Goal: Transaction & Acquisition: Purchase product/service

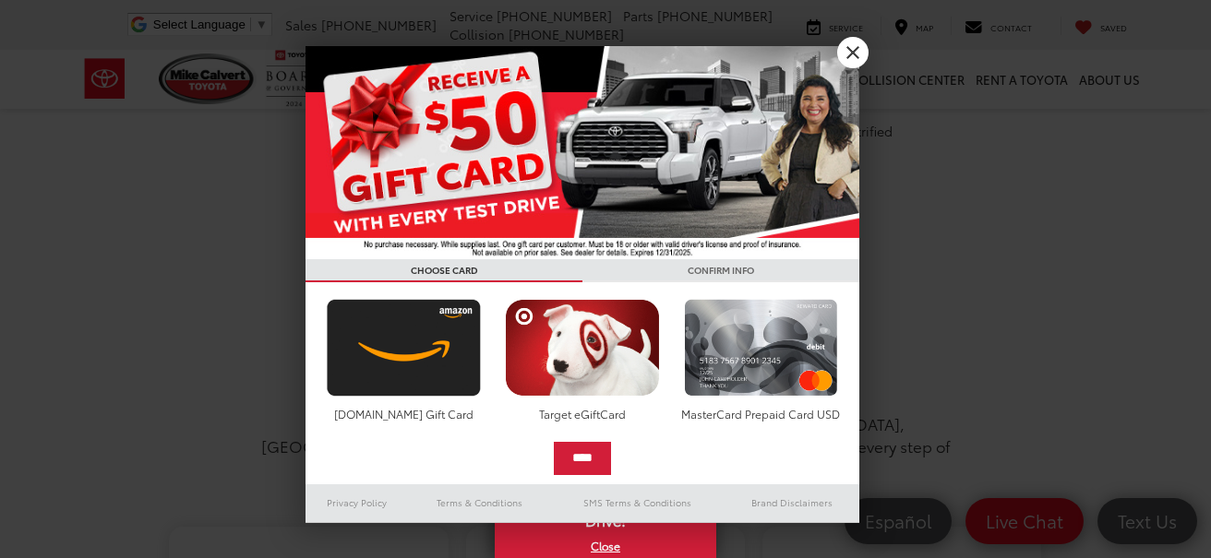
scroll to position [646, 0]
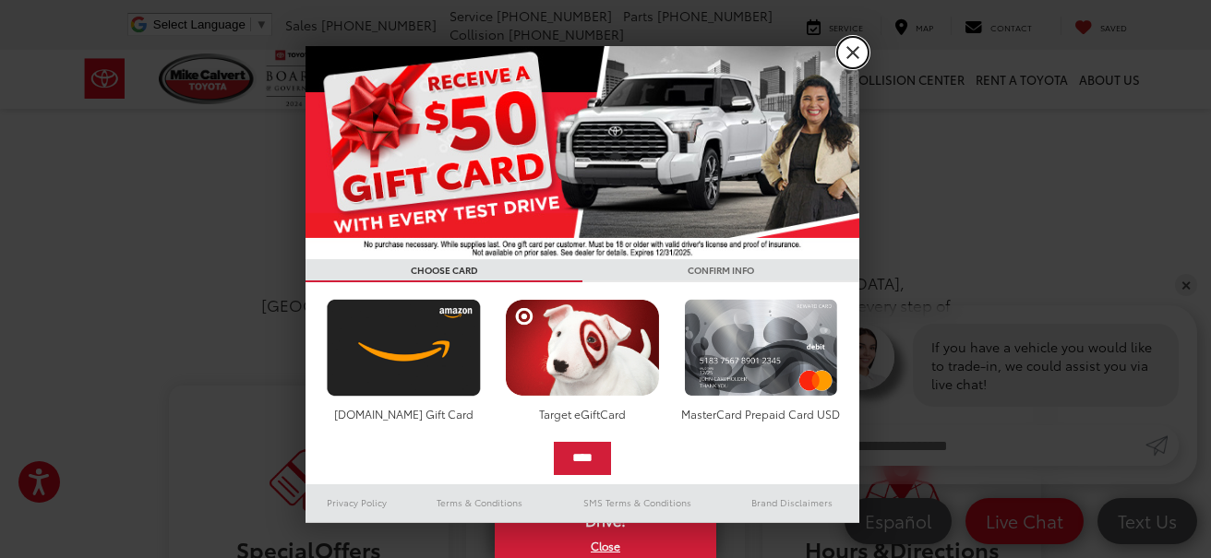
click at [845, 50] on link "X" at bounding box center [852, 52] width 31 height 31
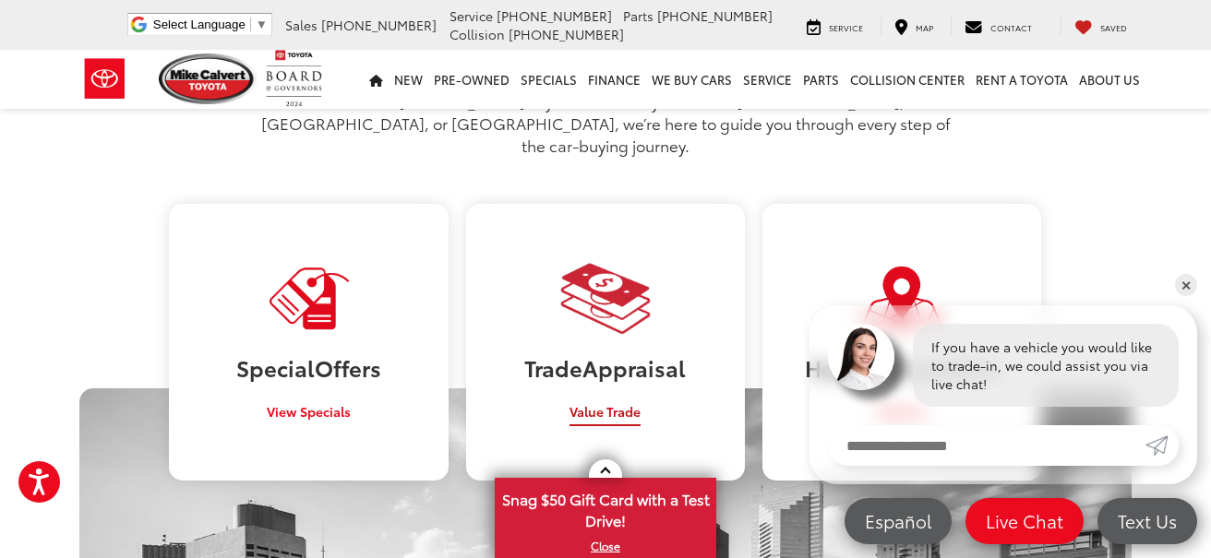
scroll to position [0, 0]
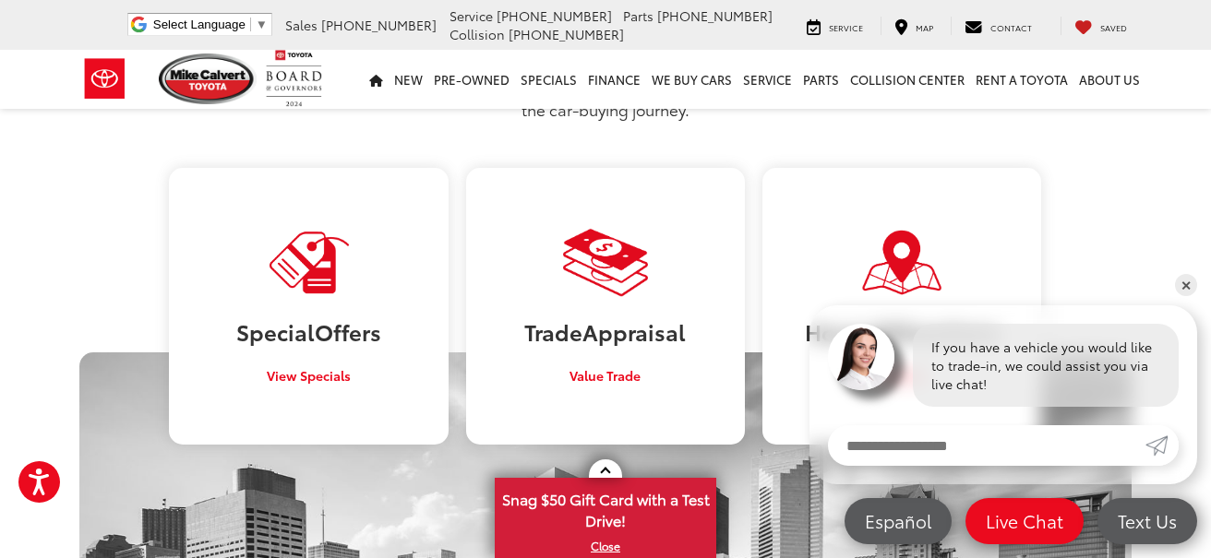
click at [1174, 286] on section "Toyota Car Dealership in Houston, TX Welcome to Mike Calvert Toyota! Whether yo…" at bounding box center [605, 499] width 1211 height 1271
click at [1182, 280] on link "✕" at bounding box center [1186, 285] width 22 height 22
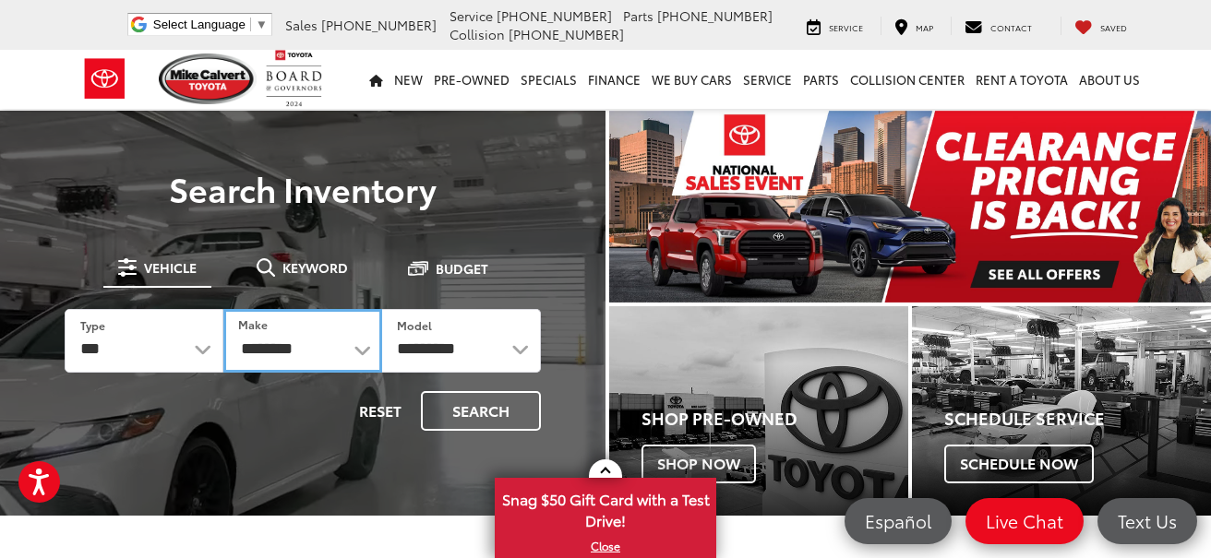
click at [302, 352] on select "**********" at bounding box center [302, 341] width 159 height 64
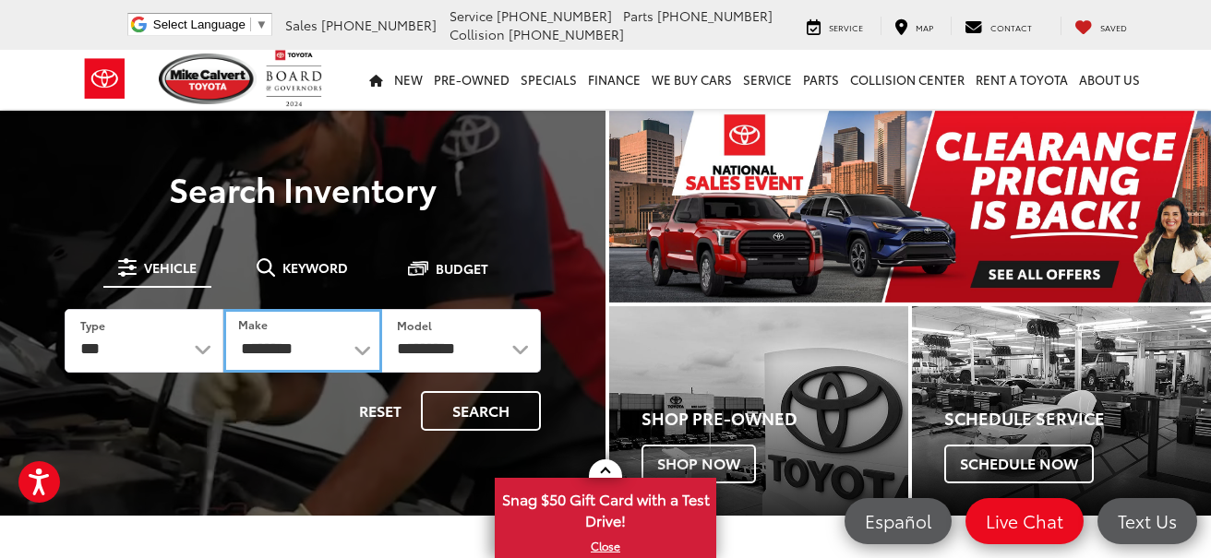
select select "****"
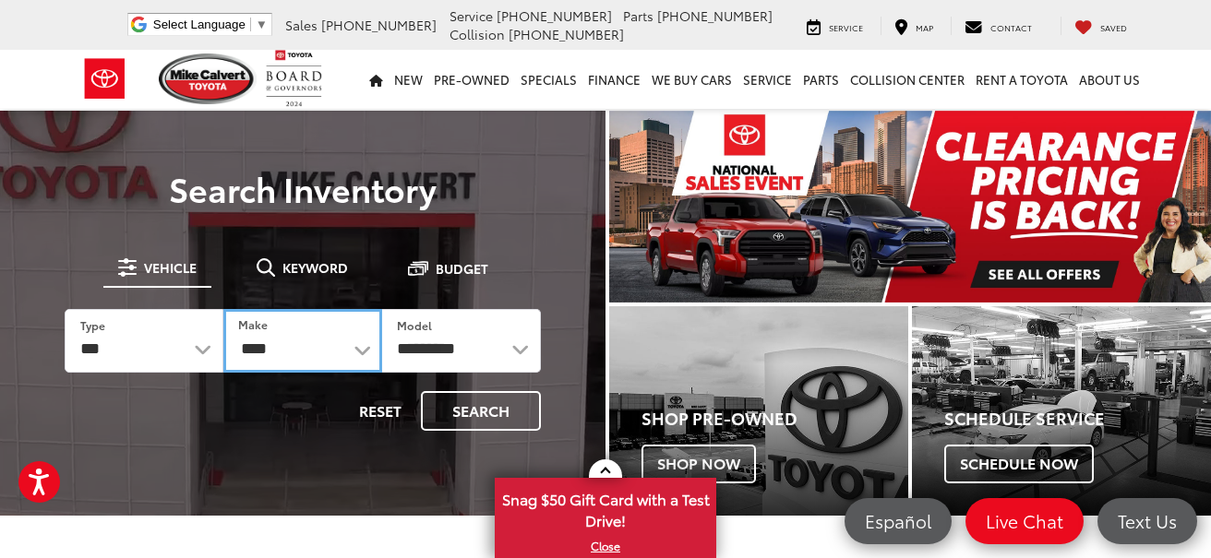
click at [223, 309] on select "**********" at bounding box center [302, 341] width 159 height 64
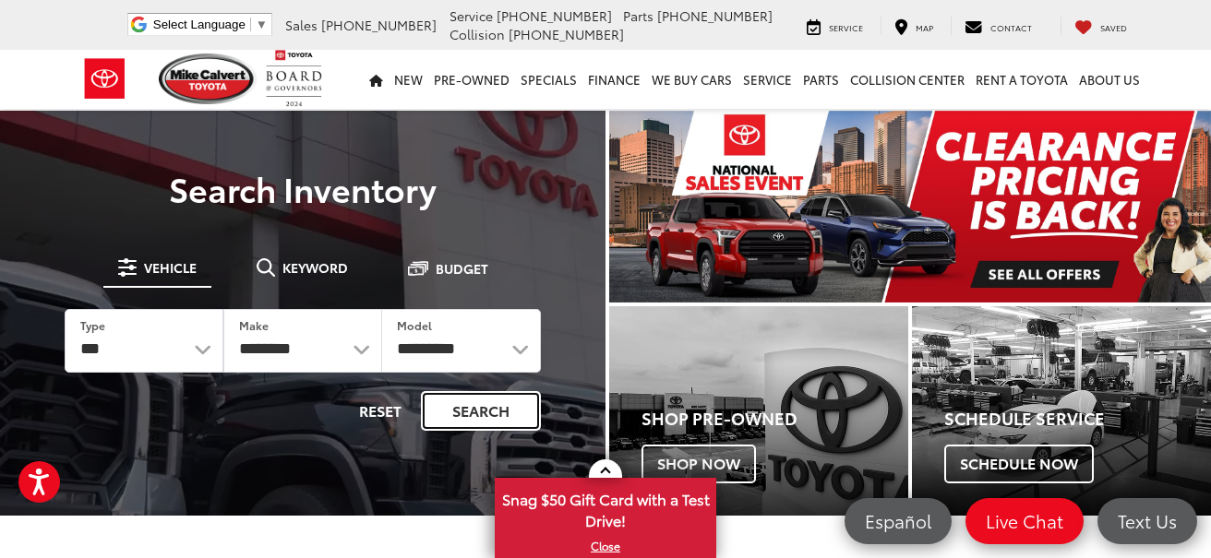
click at [485, 417] on button "Search" at bounding box center [481, 411] width 120 height 40
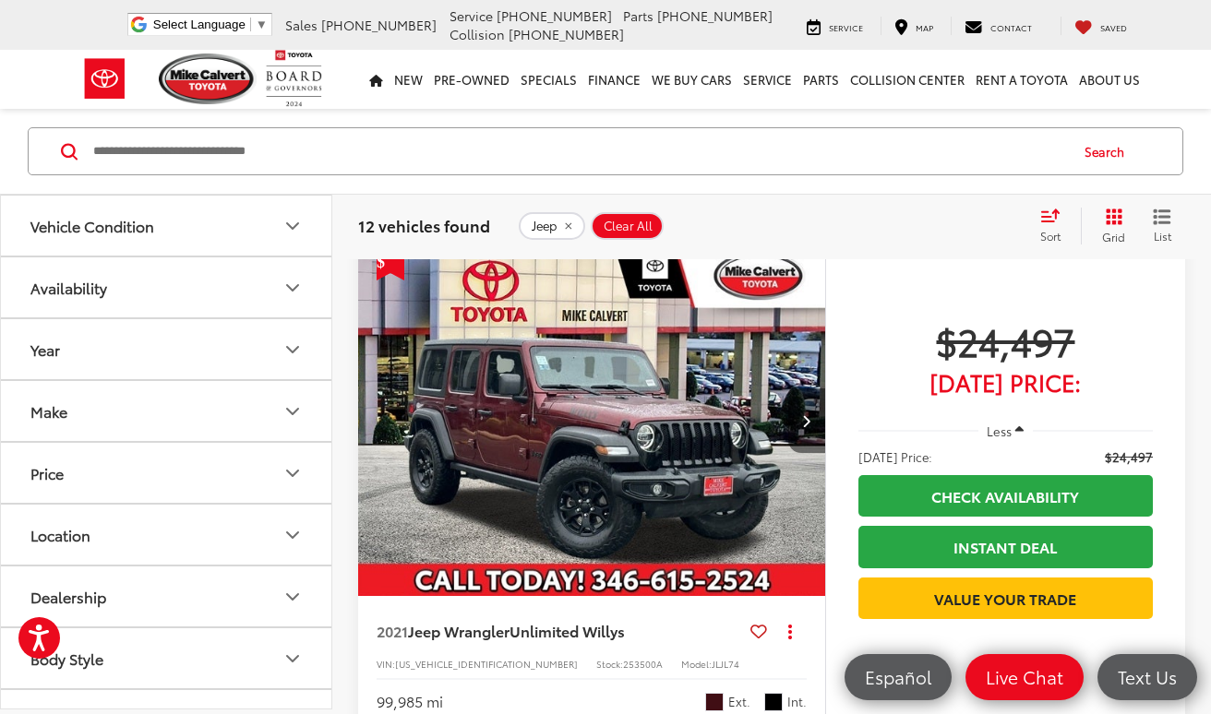
click at [802, 431] on button "Next image" at bounding box center [806, 421] width 37 height 65
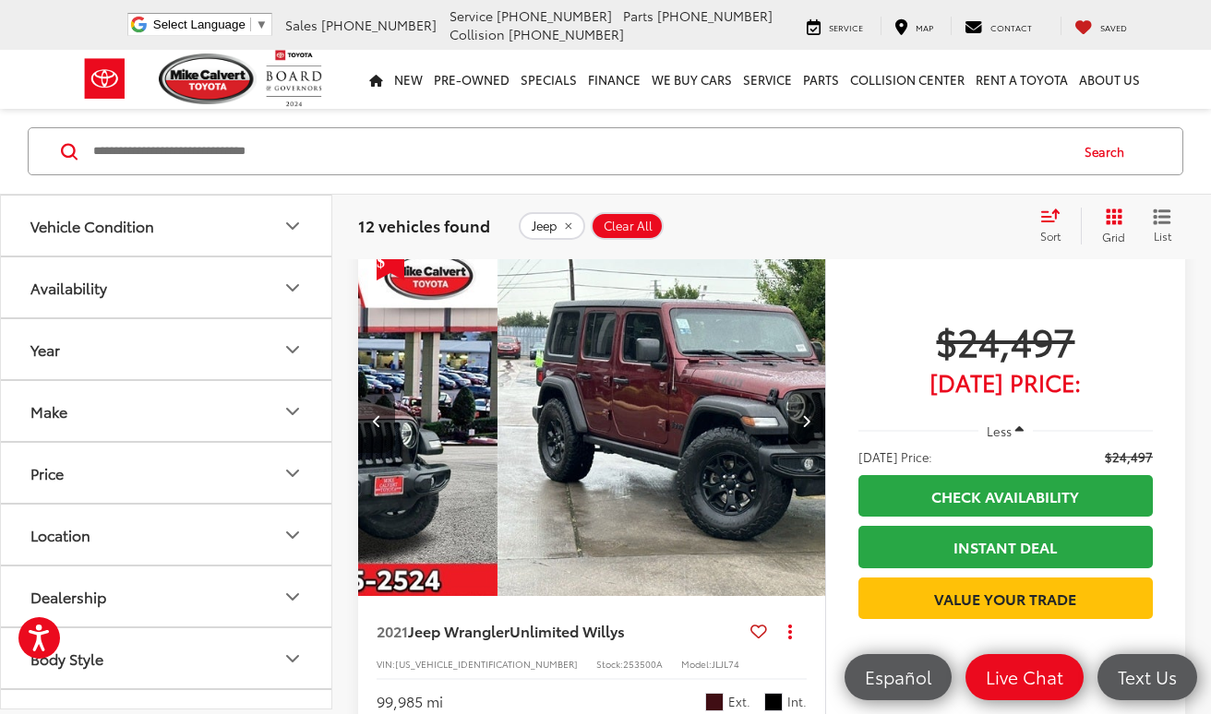
scroll to position [0, 470]
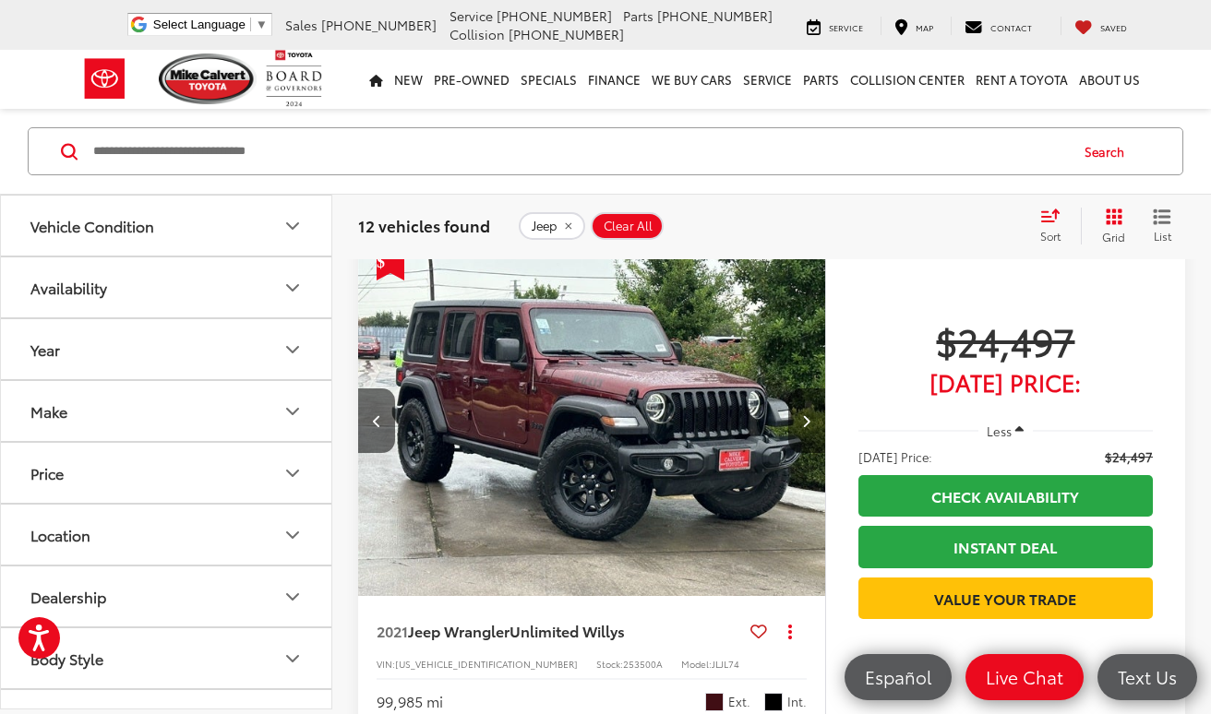
click at [802, 431] on button "Next image" at bounding box center [806, 421] width 37 height 65
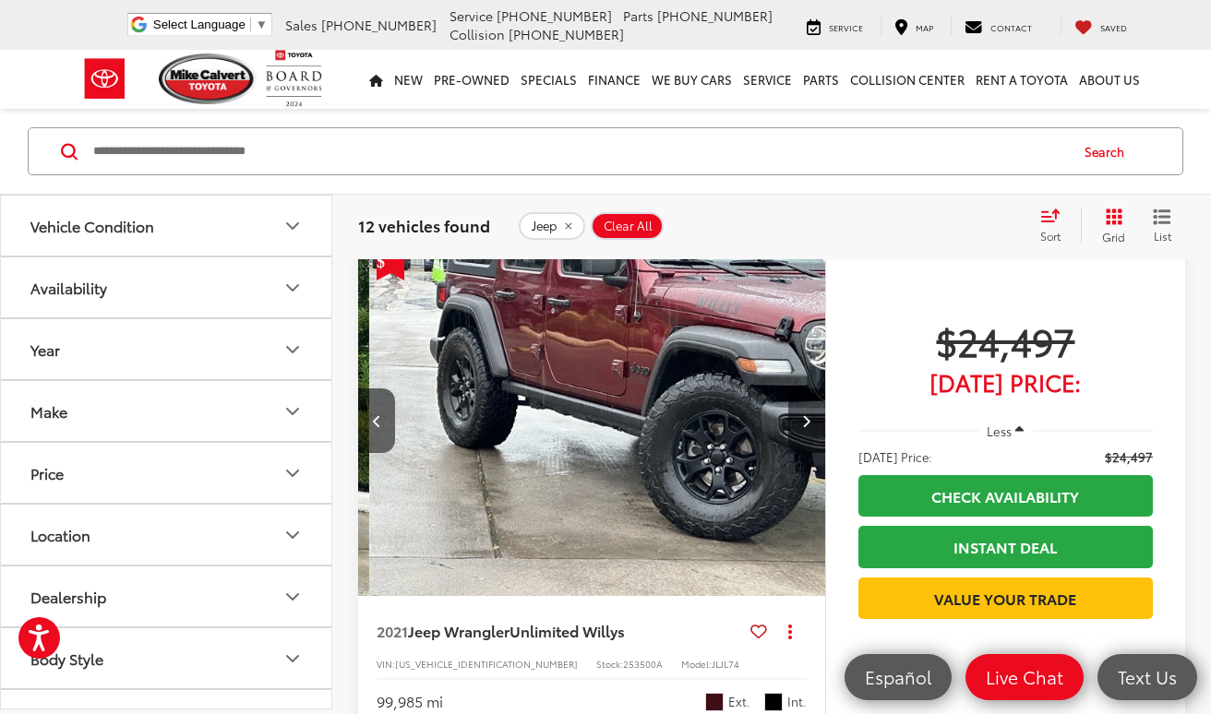
scroll to position [0, 940]
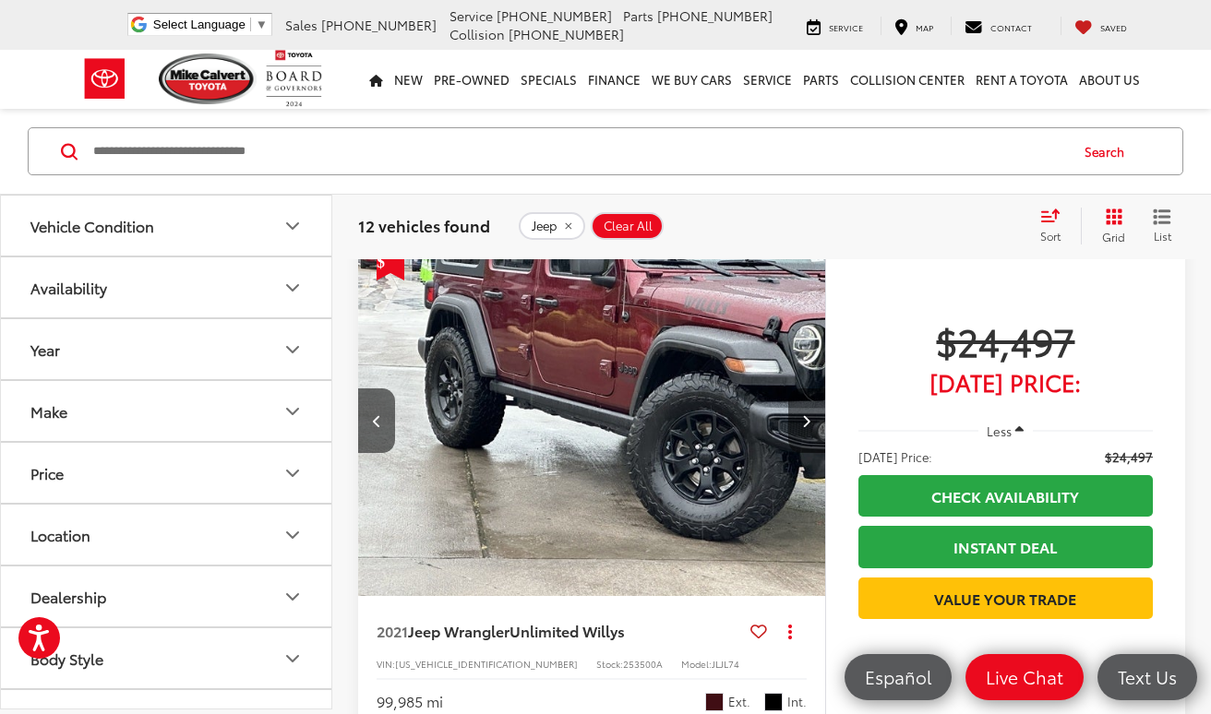
click at [799, 426] on button "Next image" at bounding box center [806, 421] width 37 height 65
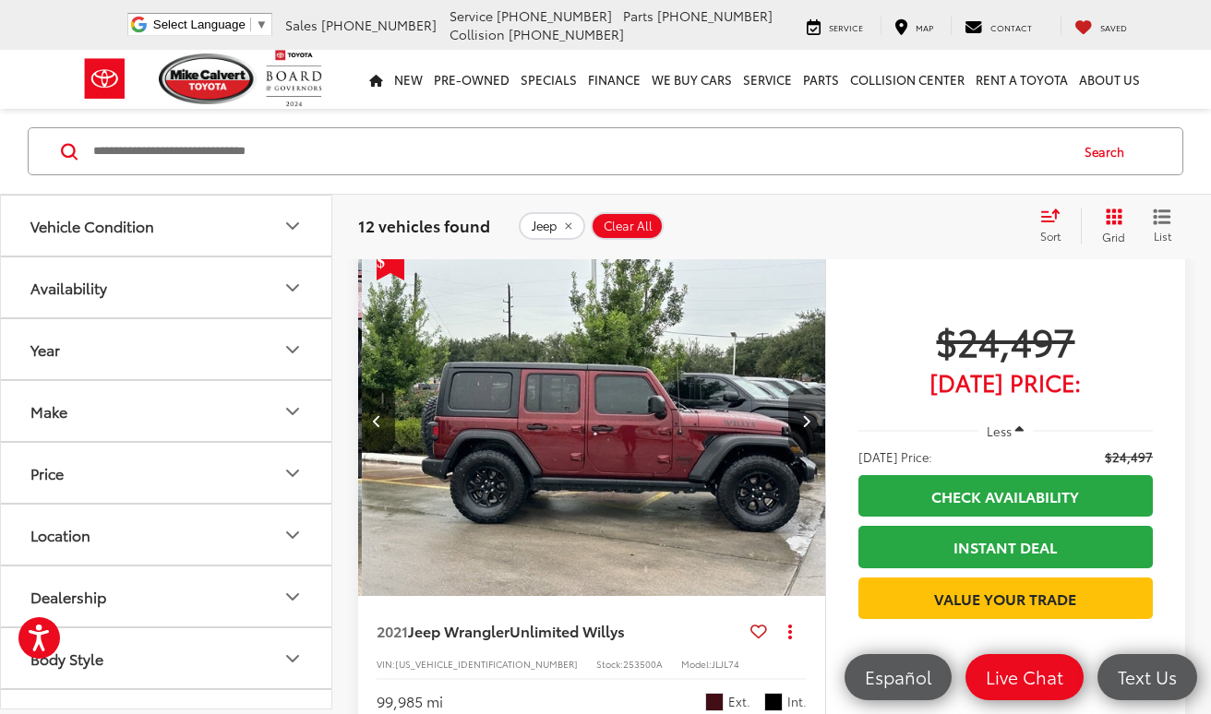
scroll to position [0, 1410]
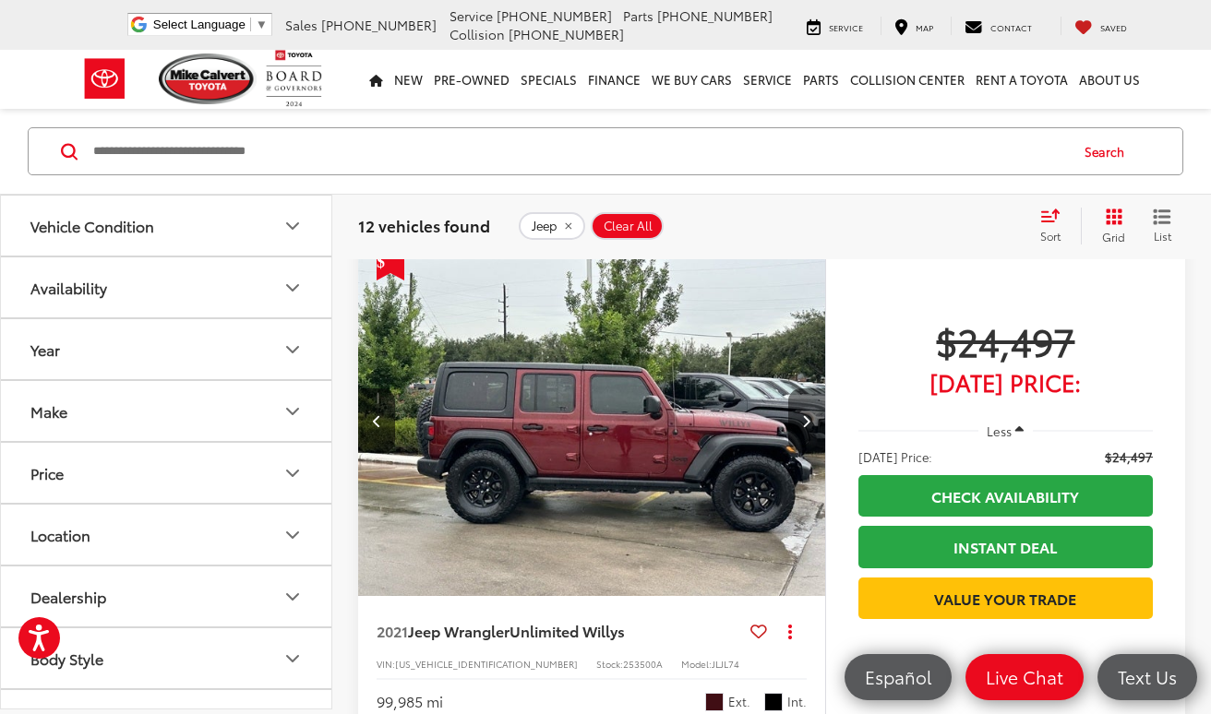
click at [799, 426] on button "Next image" at bounding box center [806, 421] width 37 height 65
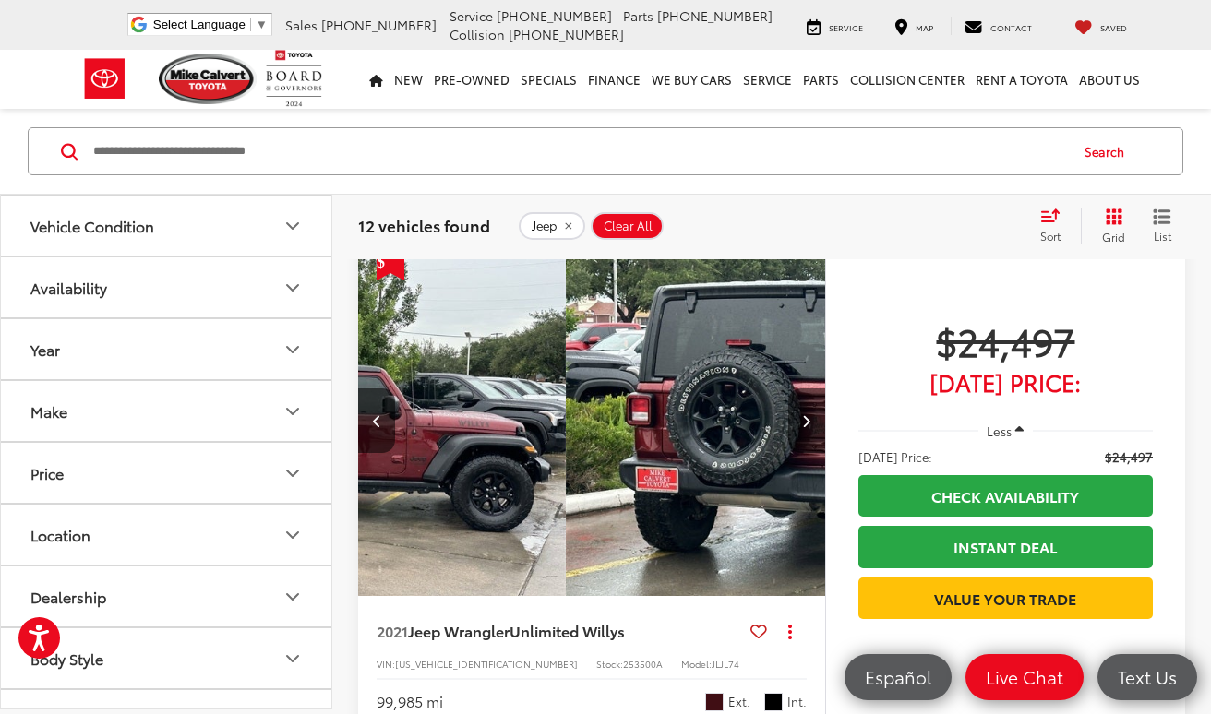
scroll to position [0, 1879]
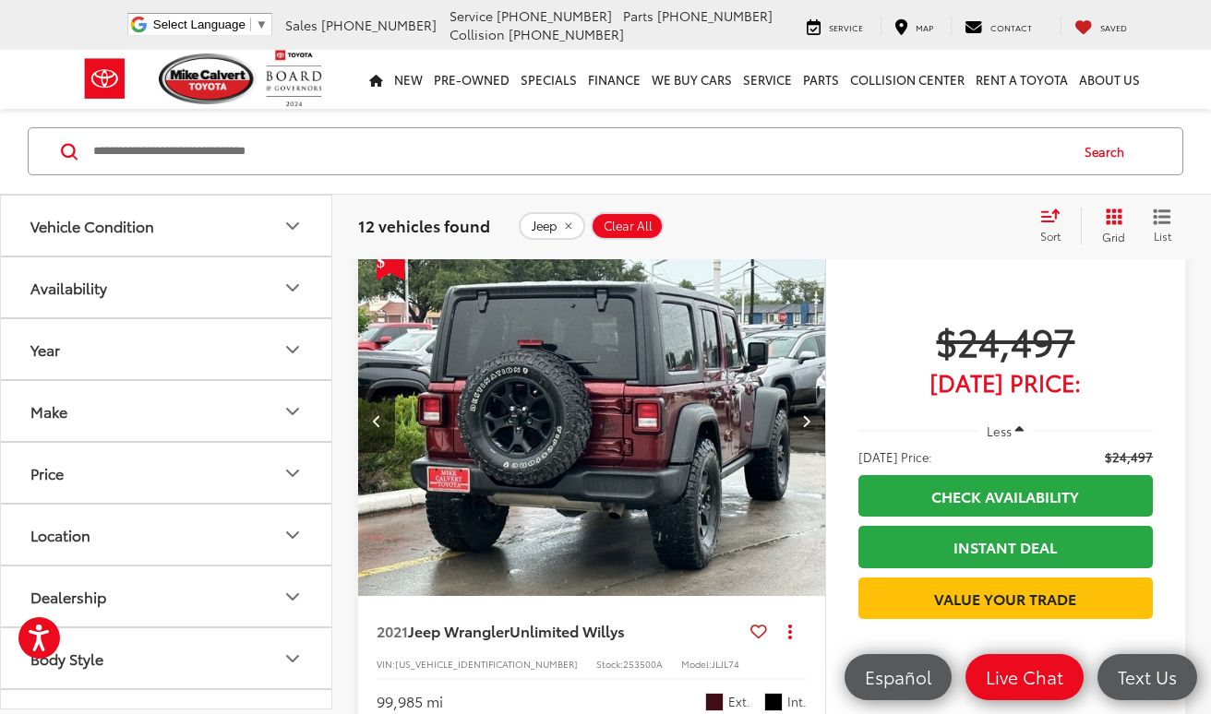
click at [799, 426] on button "Next image" at bounding box center [806, 421] width 37 height 65
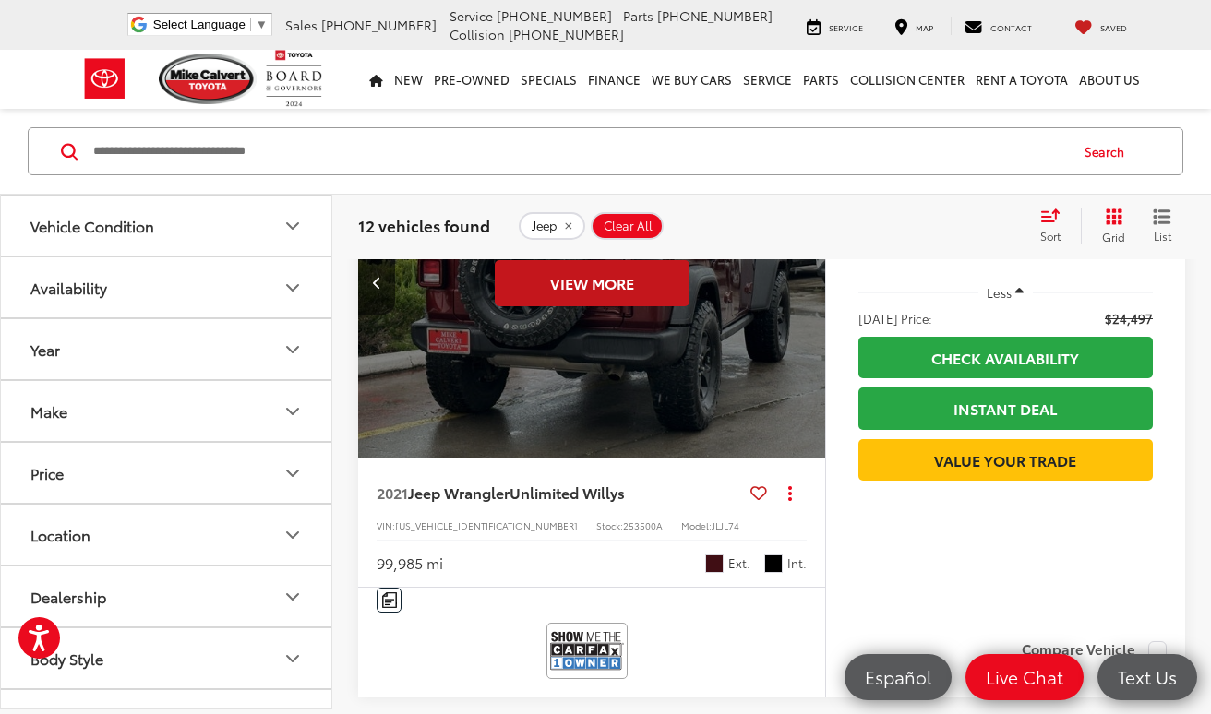
scroll to position [185, 0]
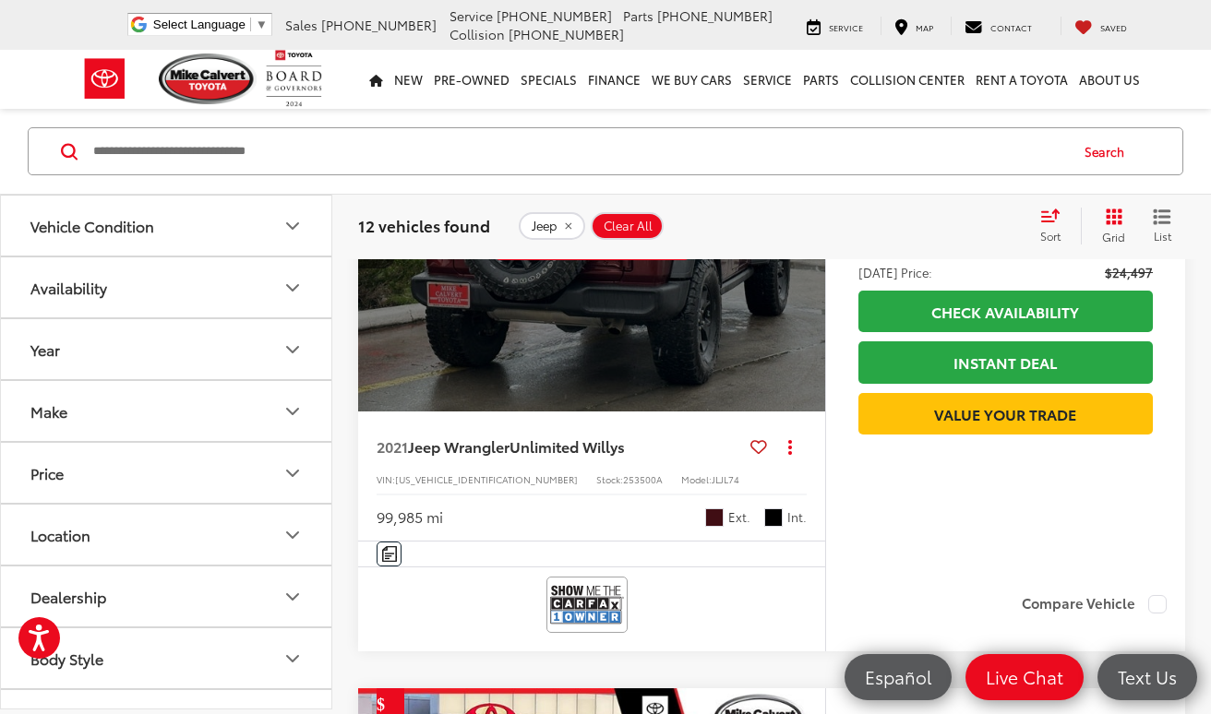
click at [602, 323] on div "View More" at bounding box center [592, 237] width 470 height 353
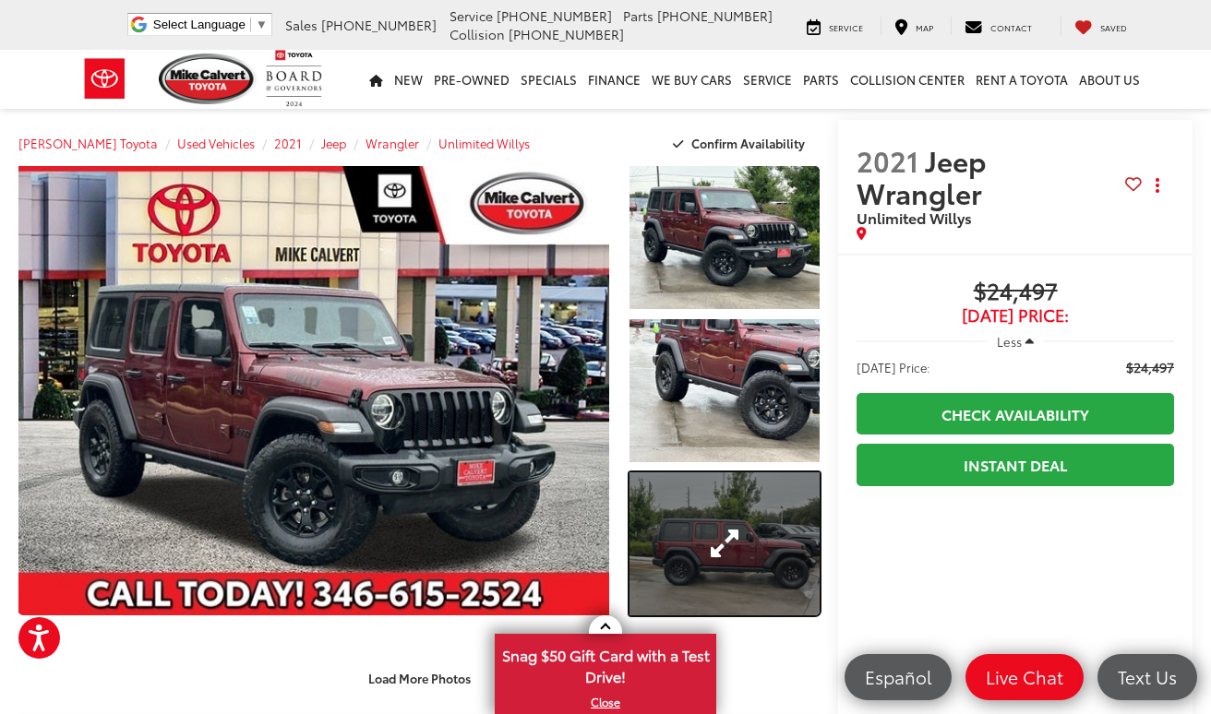
click at [754, 561] on link "Expand Photo 3" at bounding box center [725, 544] width 191 height 143
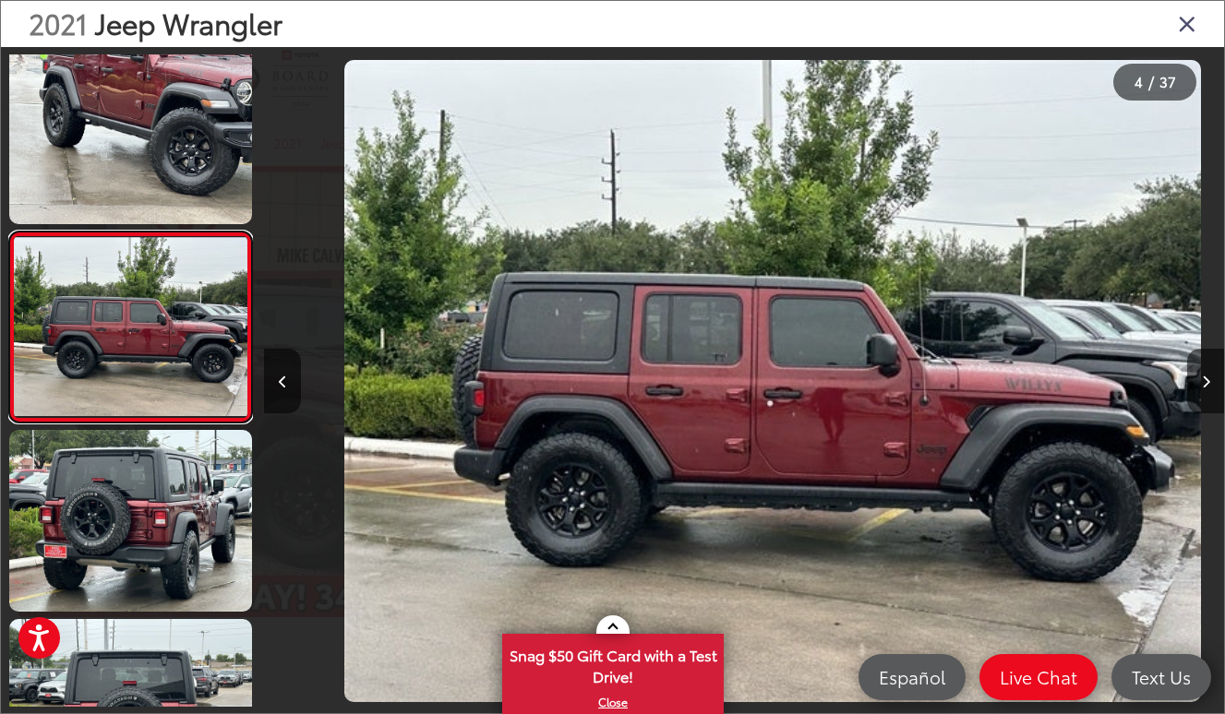
scroll to position [0, 2880]
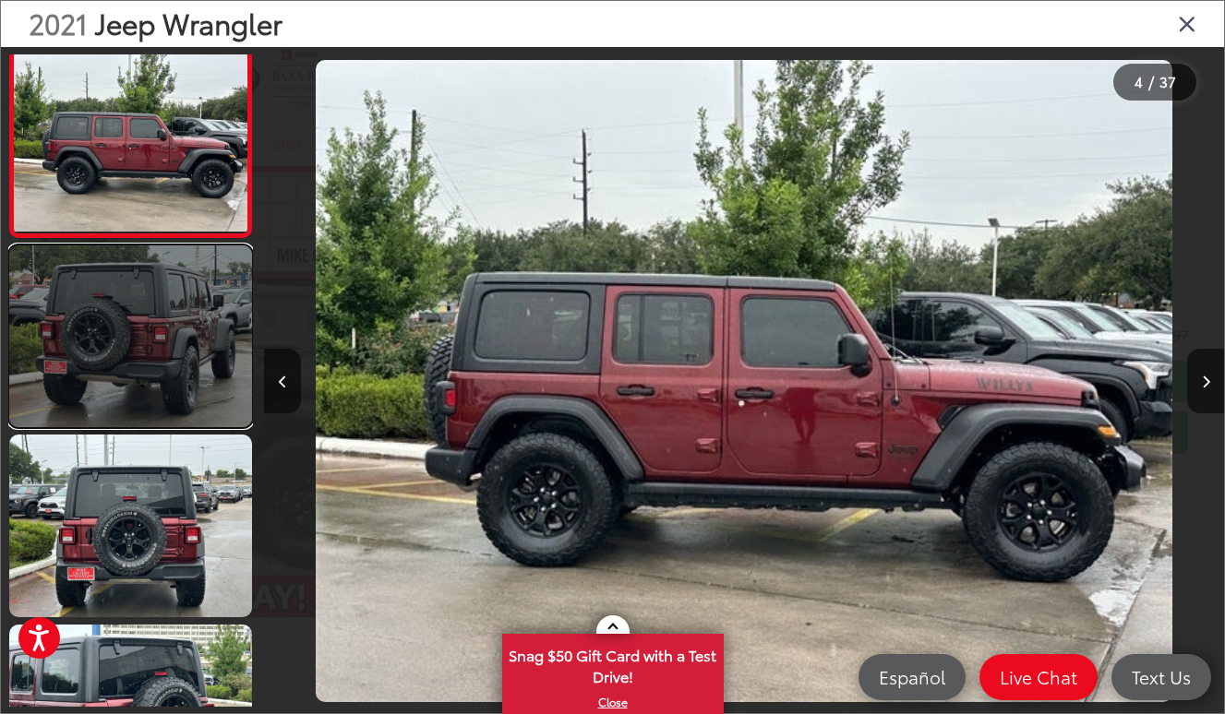
click at [185, 350] on link at bounding box center [130, 337] width 243 height 182
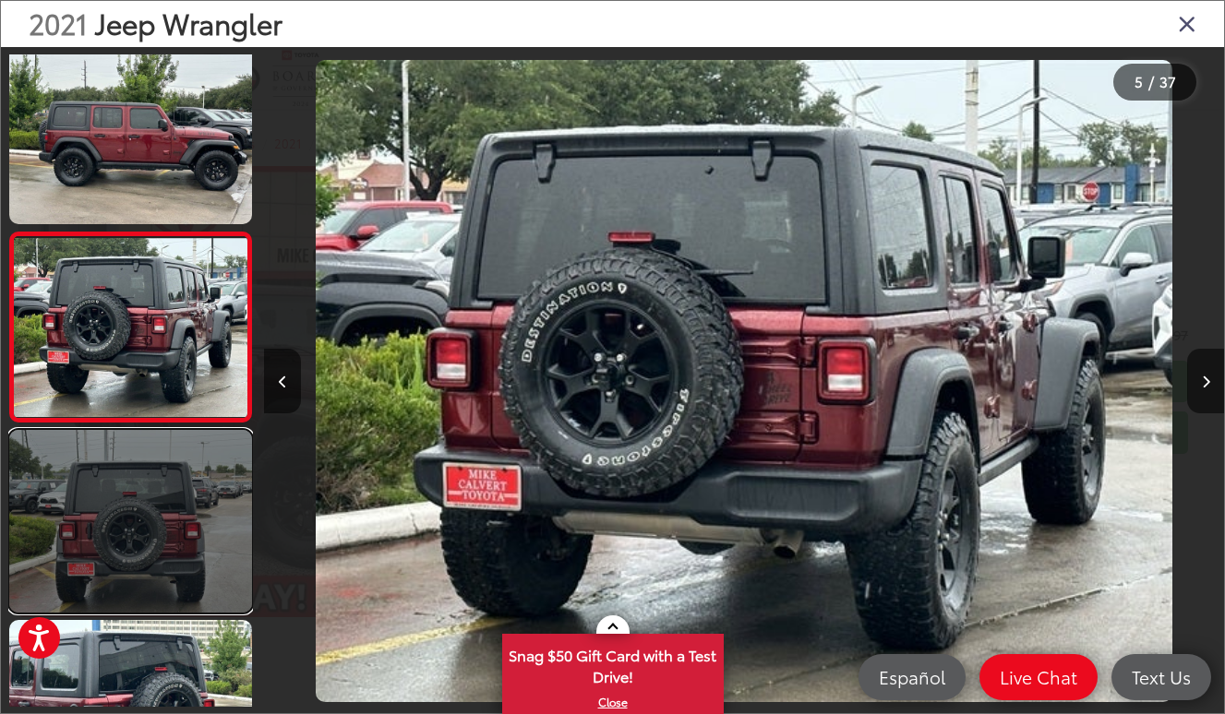
click at [162, 525] on link at bounding box center [130, 521] width 243 height 182
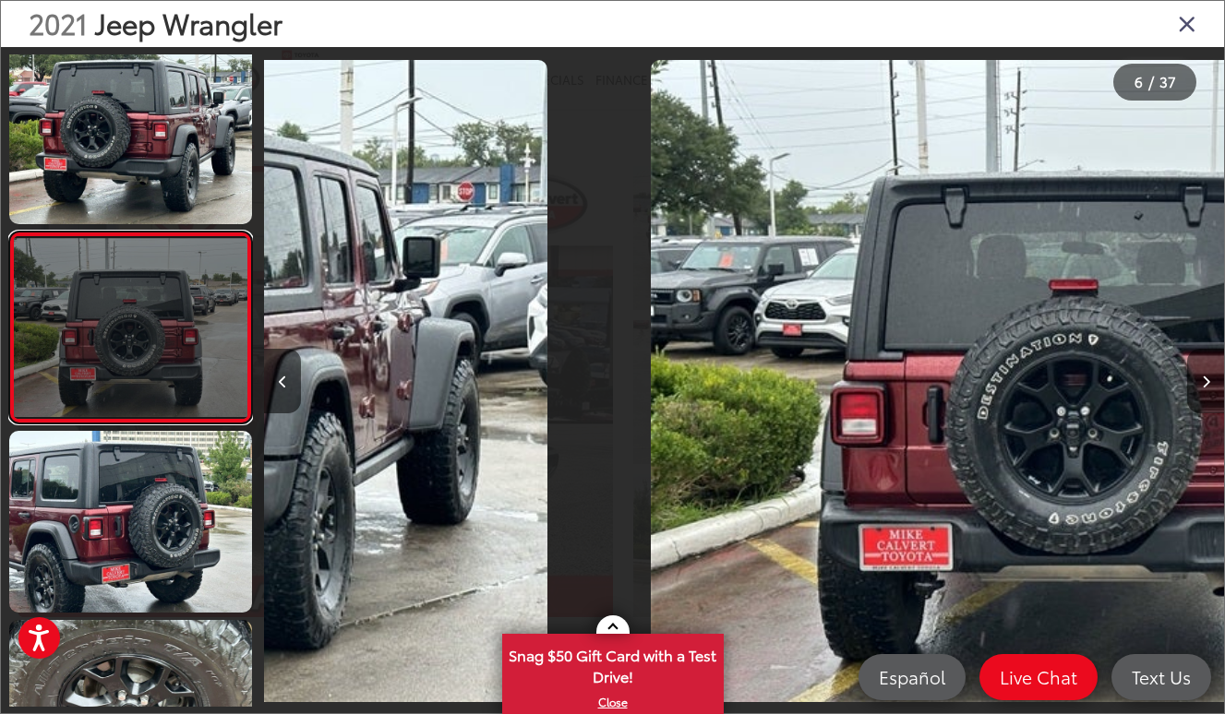
scroll to position [0, 4800]
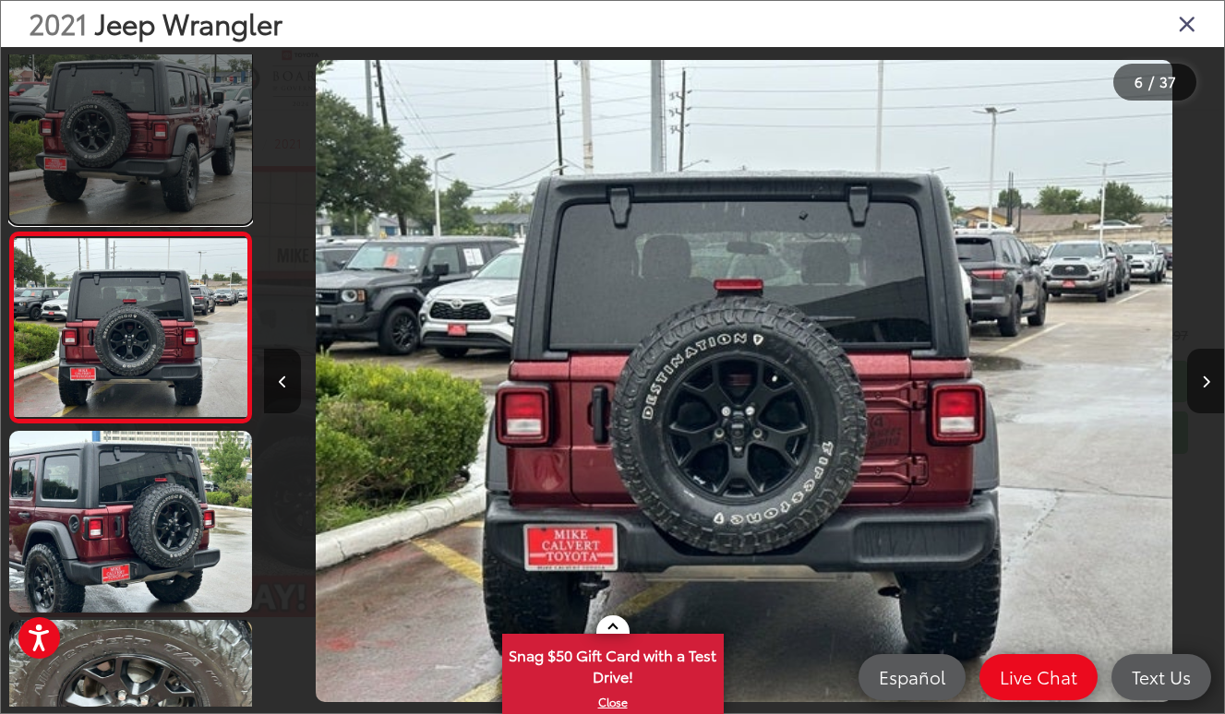
click at [141, 213] on link at bounding box center [130, 133] width 243 height 182
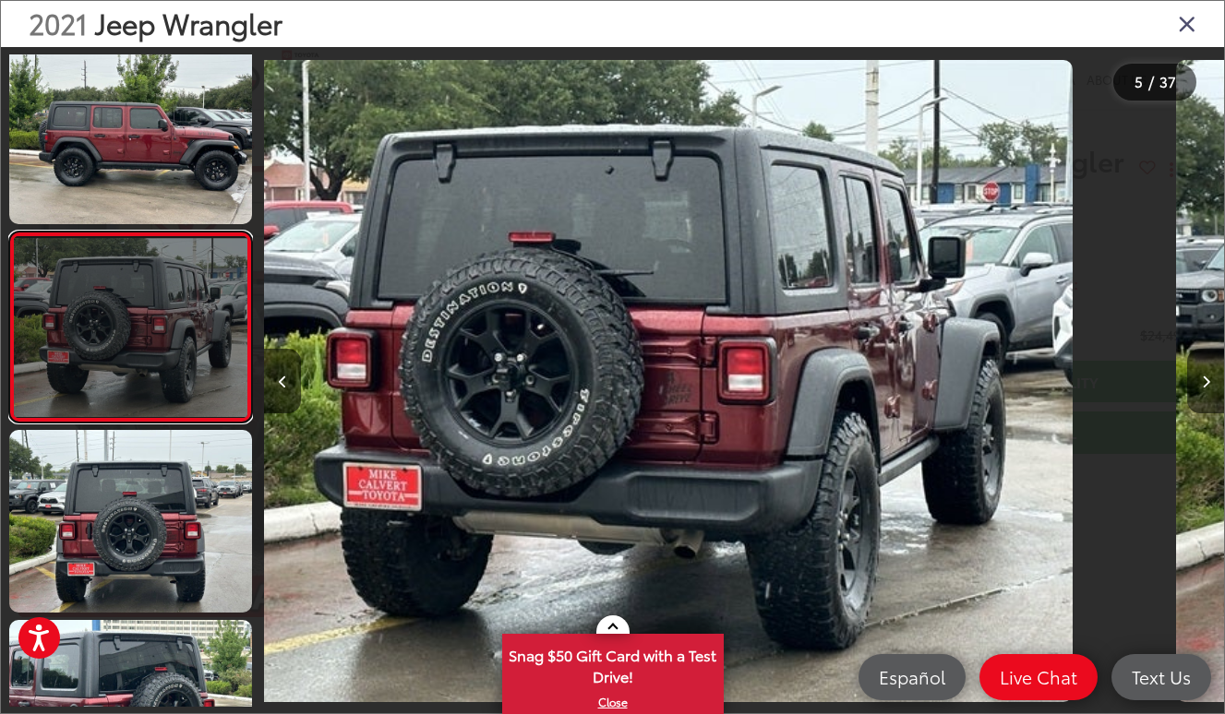
scroll to position [0, 3840]
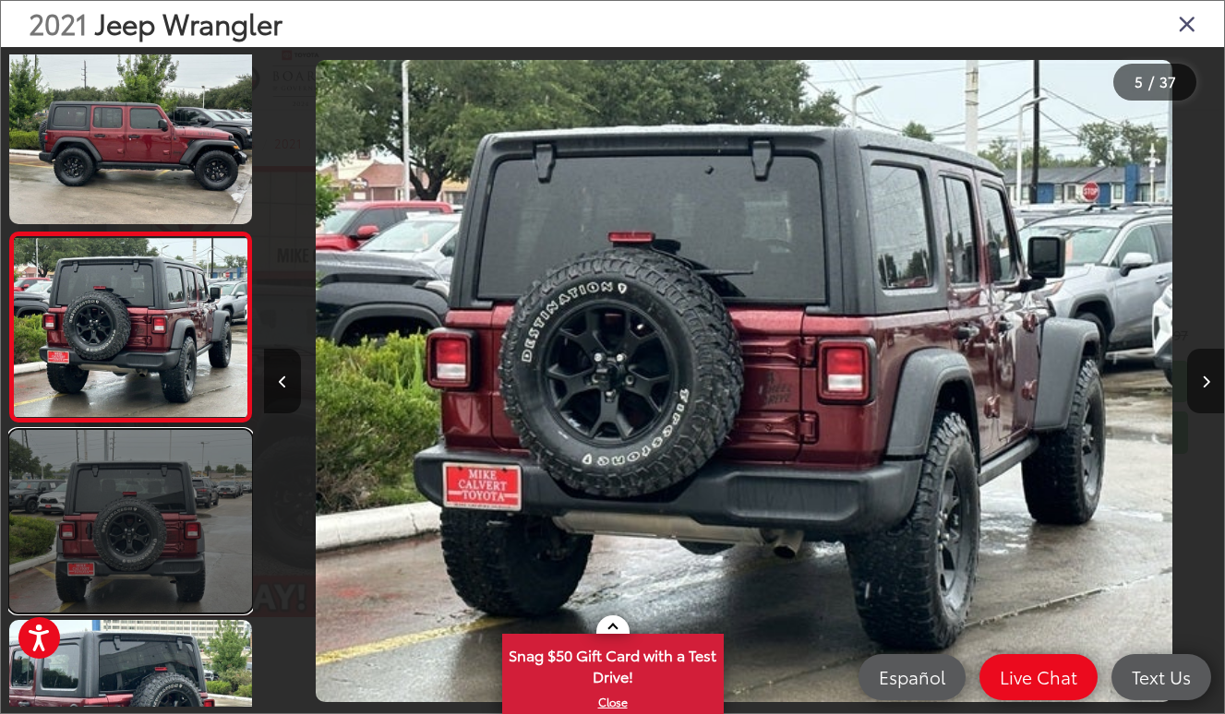
click at [141, 509] on link at bounding box center [130, 521] width 243 height 182
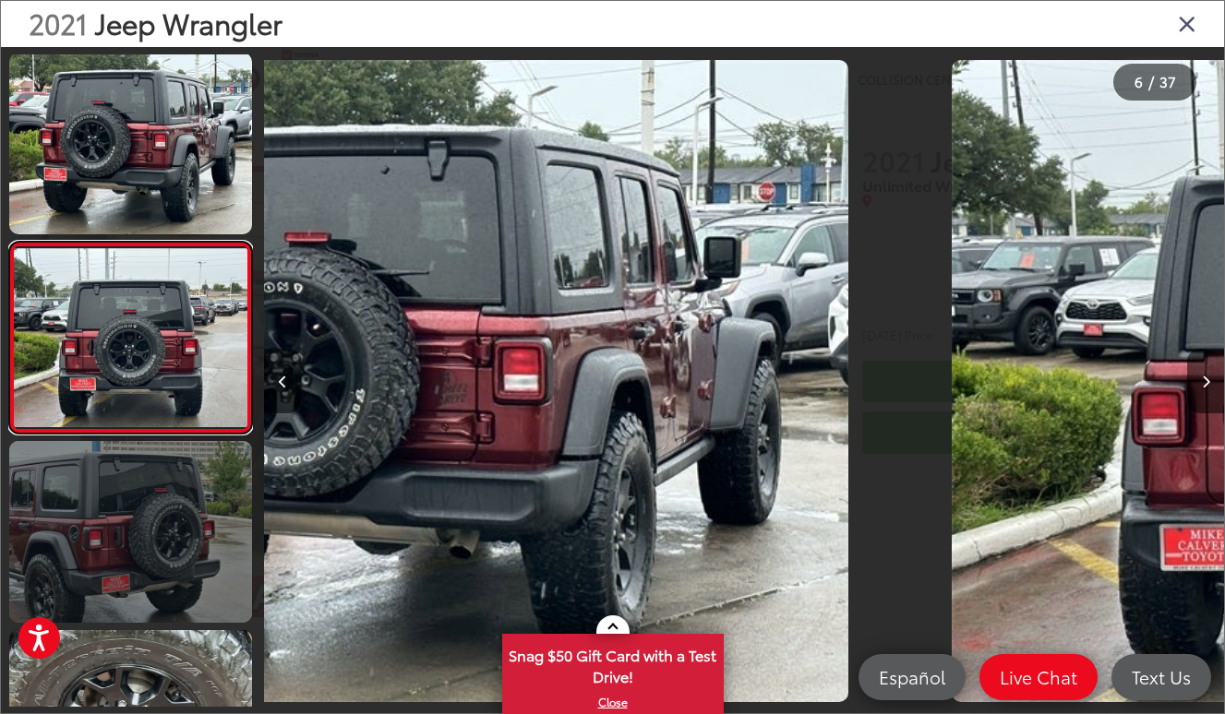
scroll to position [771, 0]
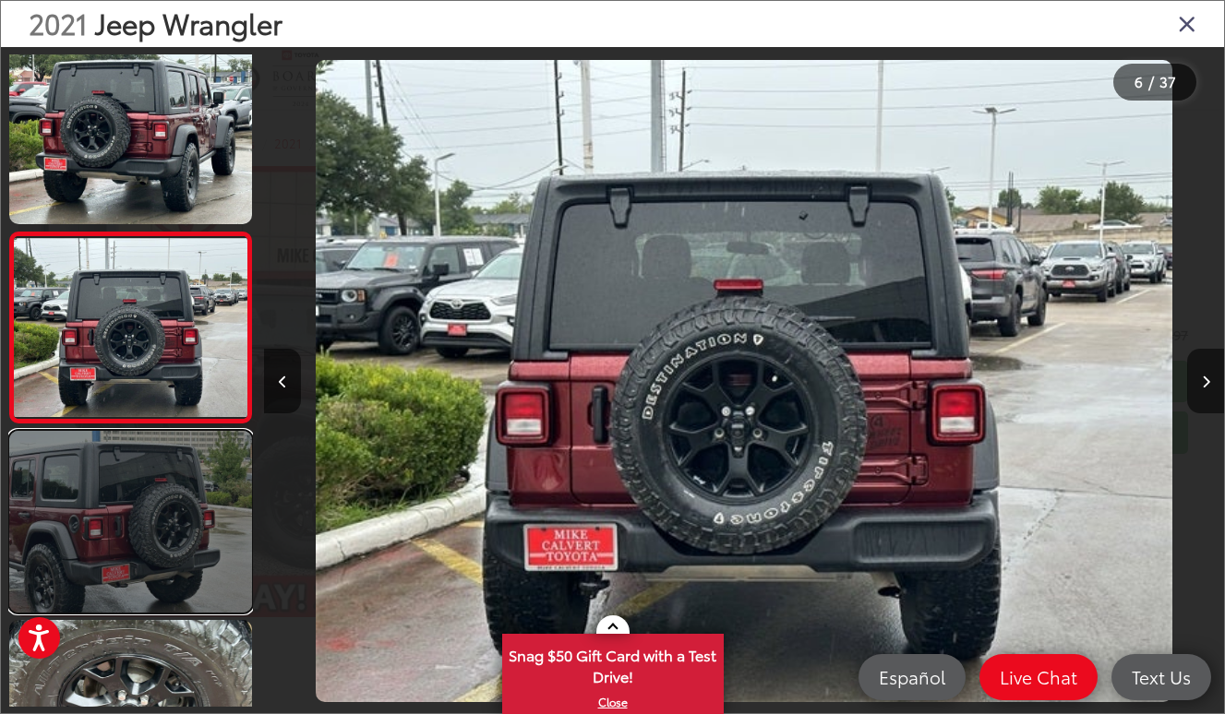
click at [141, 496] on link at bounding box center [130, 522] width 243 height 182
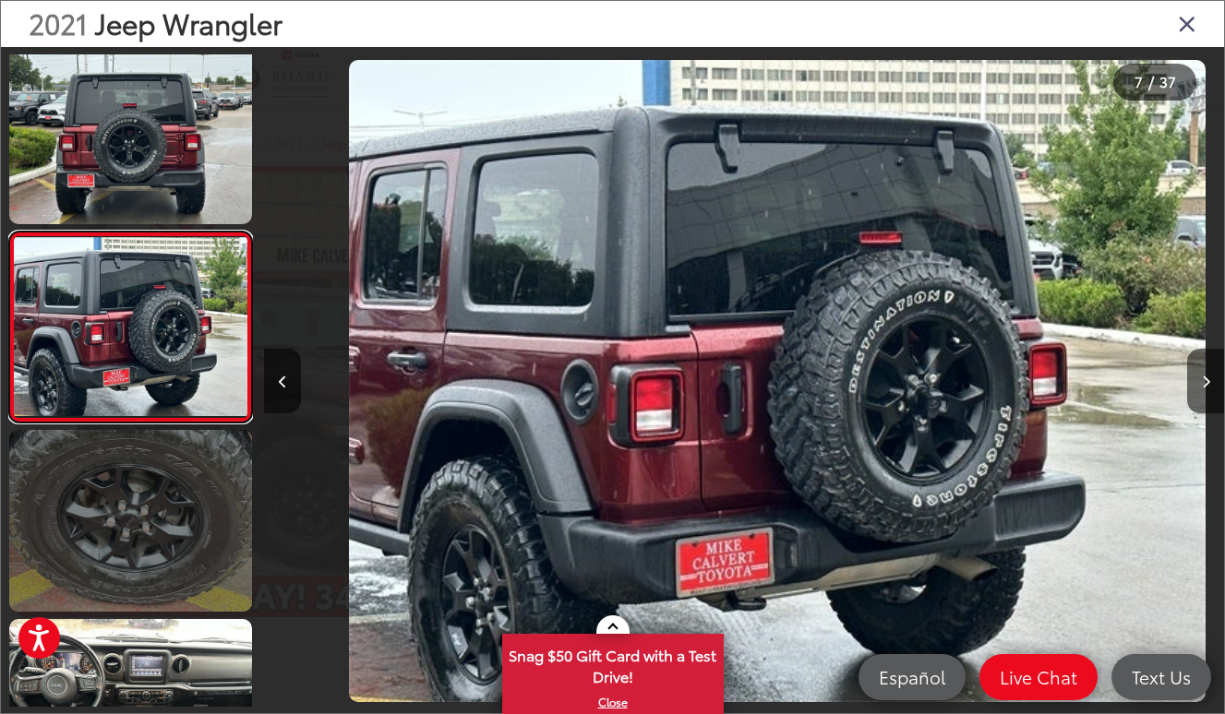
scroll to position [0, 0]
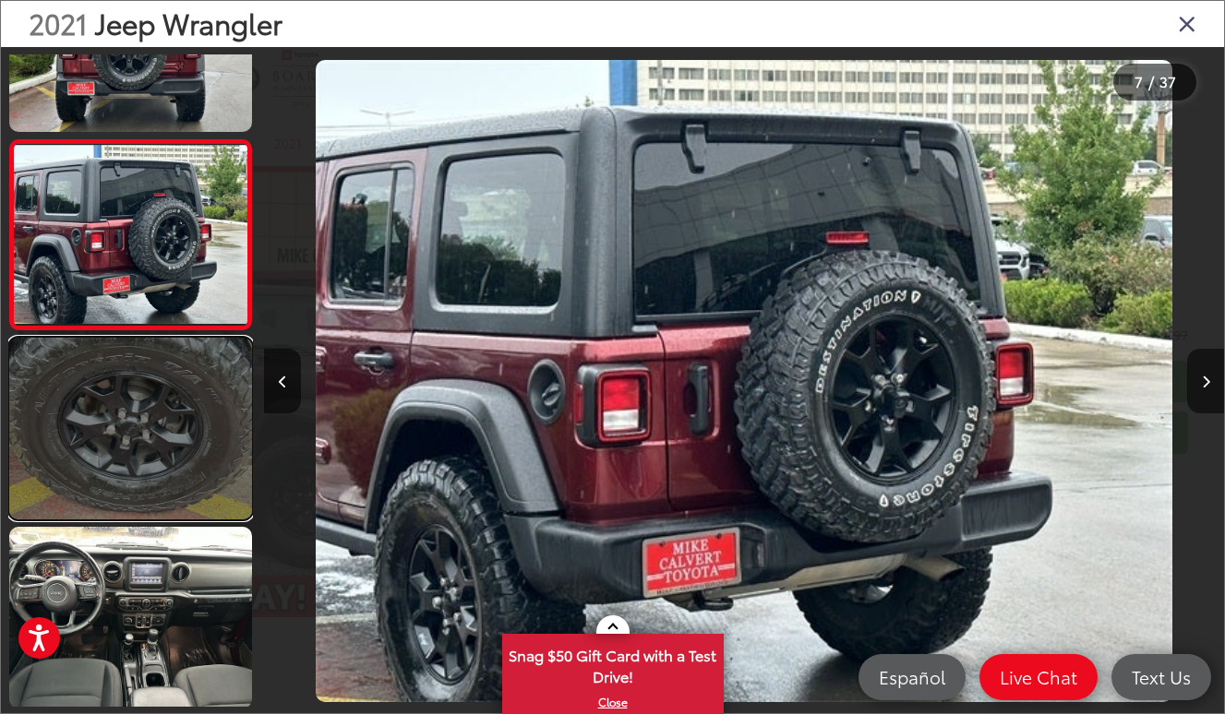
click at [139, 465] on link at bounding box center [130, 429] width 243 height 182
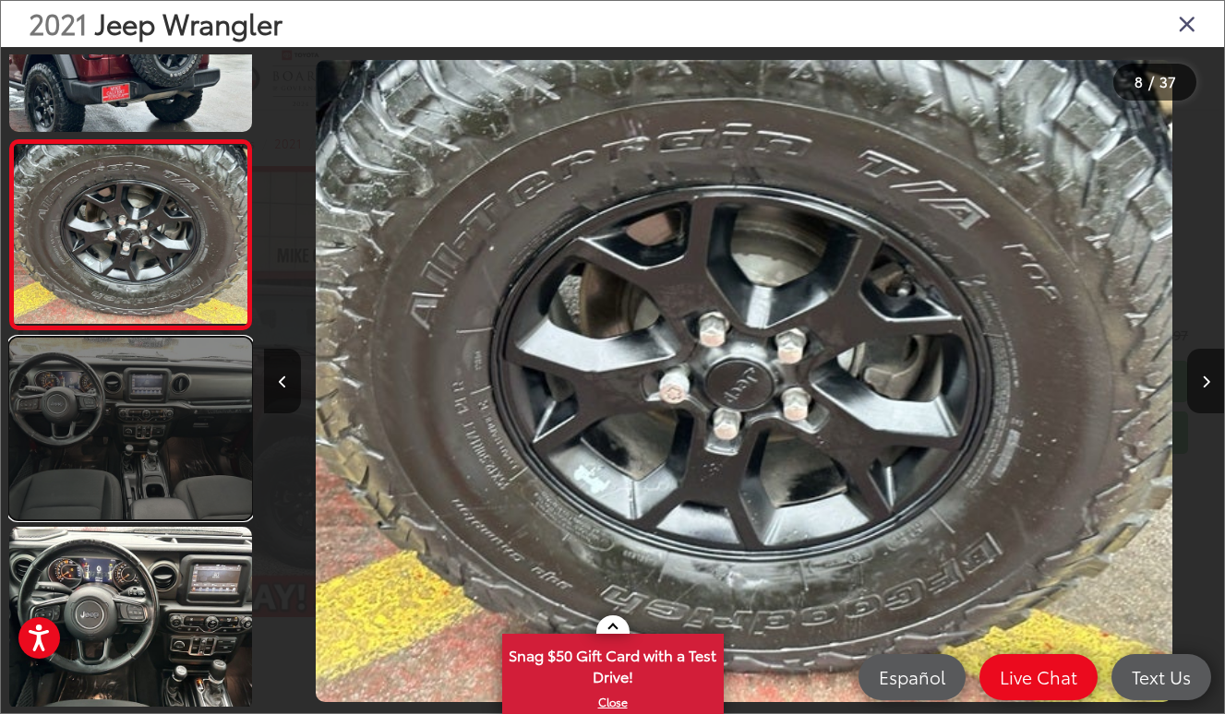
click at [135, 488] on link at bounding box center [130, 429] width 243 height 182
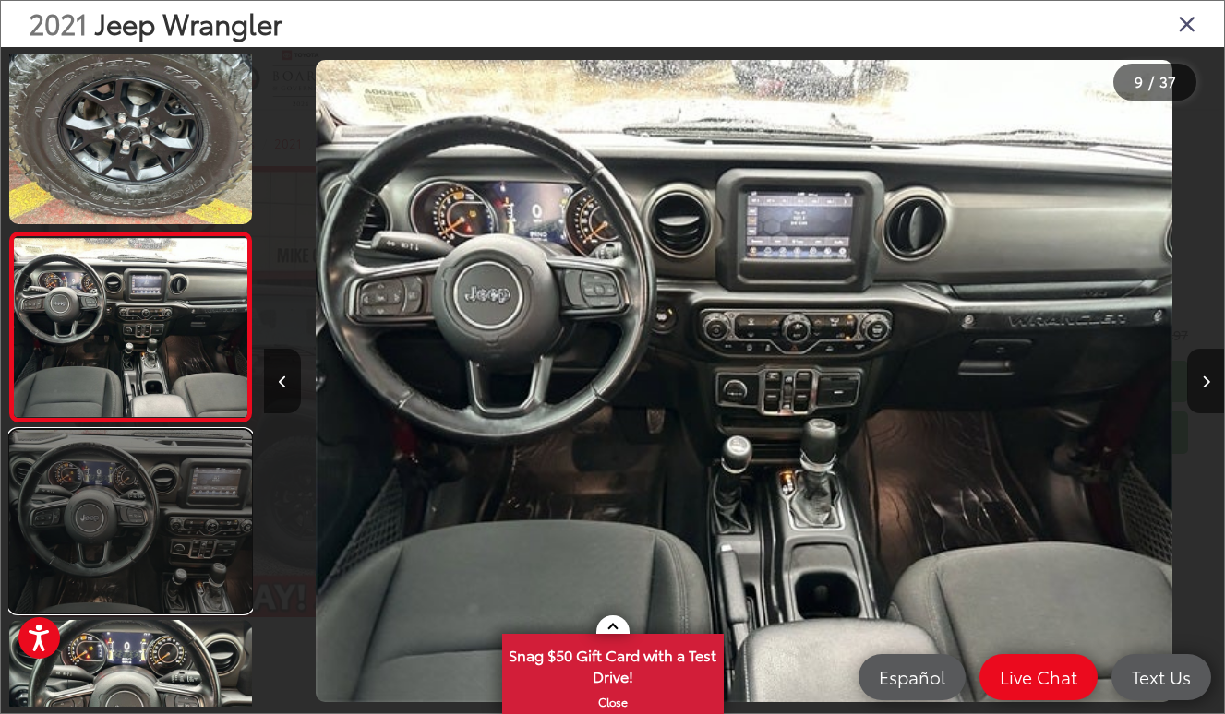
click at [138, 482] on link at bounding box center [130, 521] width 243 height 182
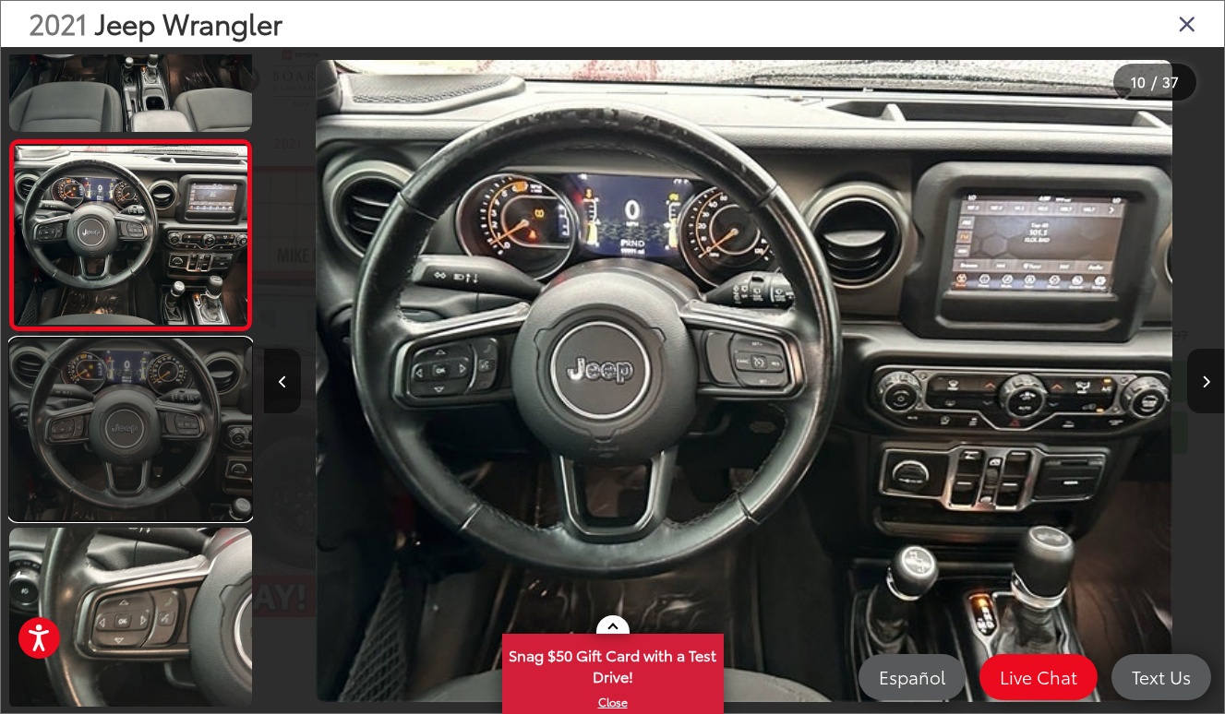
click at [143, 468] on link at bounding box center [130, 430] width 243 height 182
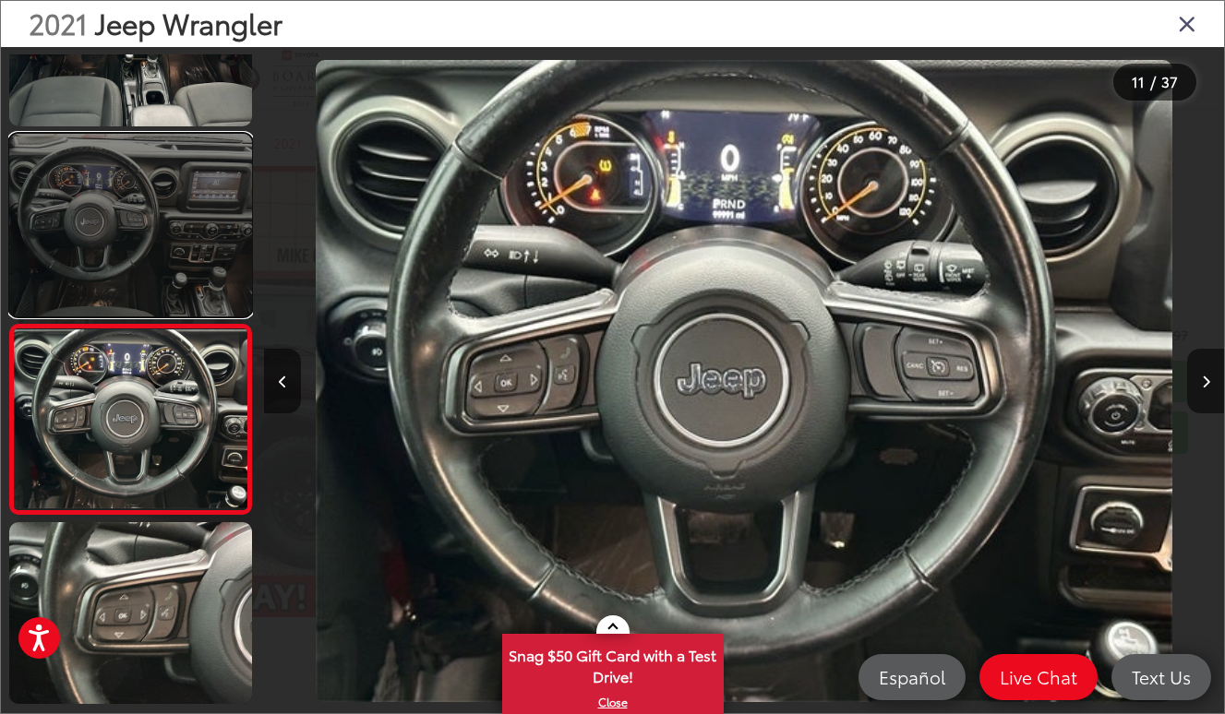
click at [147, 247] on link at bounding box center [130, 225] width 243 height 182
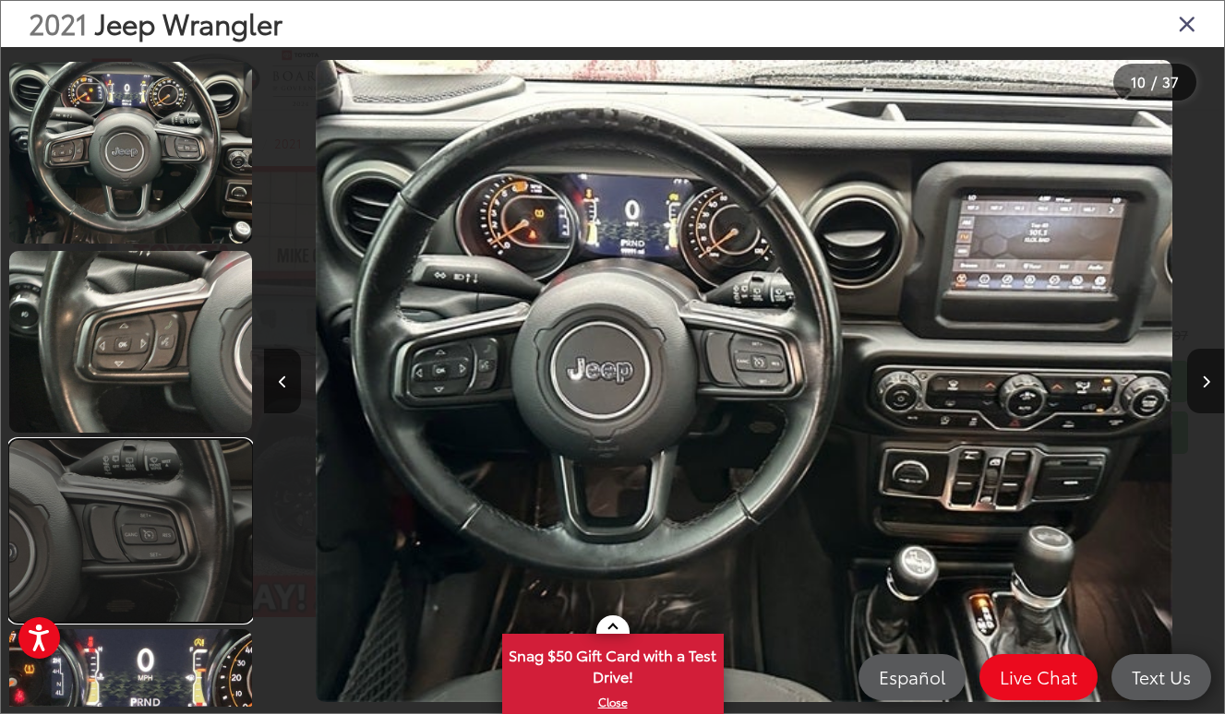
click at [158, 445] on link at bounding box center [130, 531] width 243 height 182
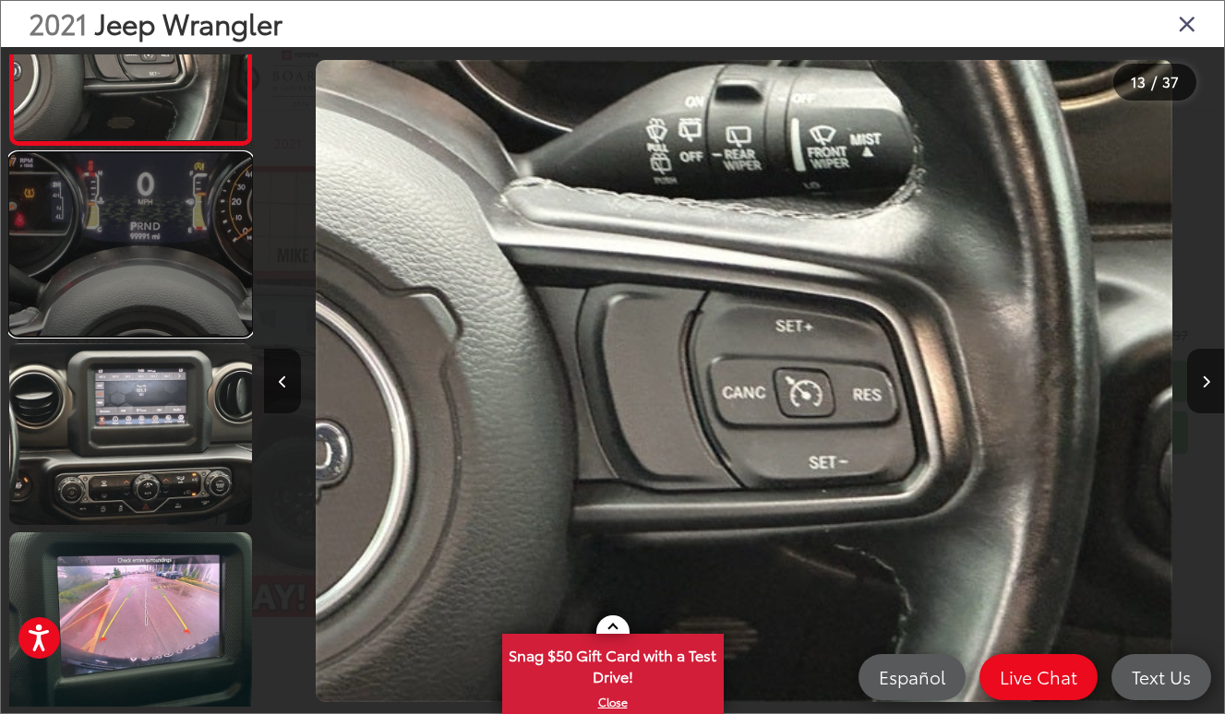
click at [148, 212] on link at bounding box center [130, 244] width 243 height 182
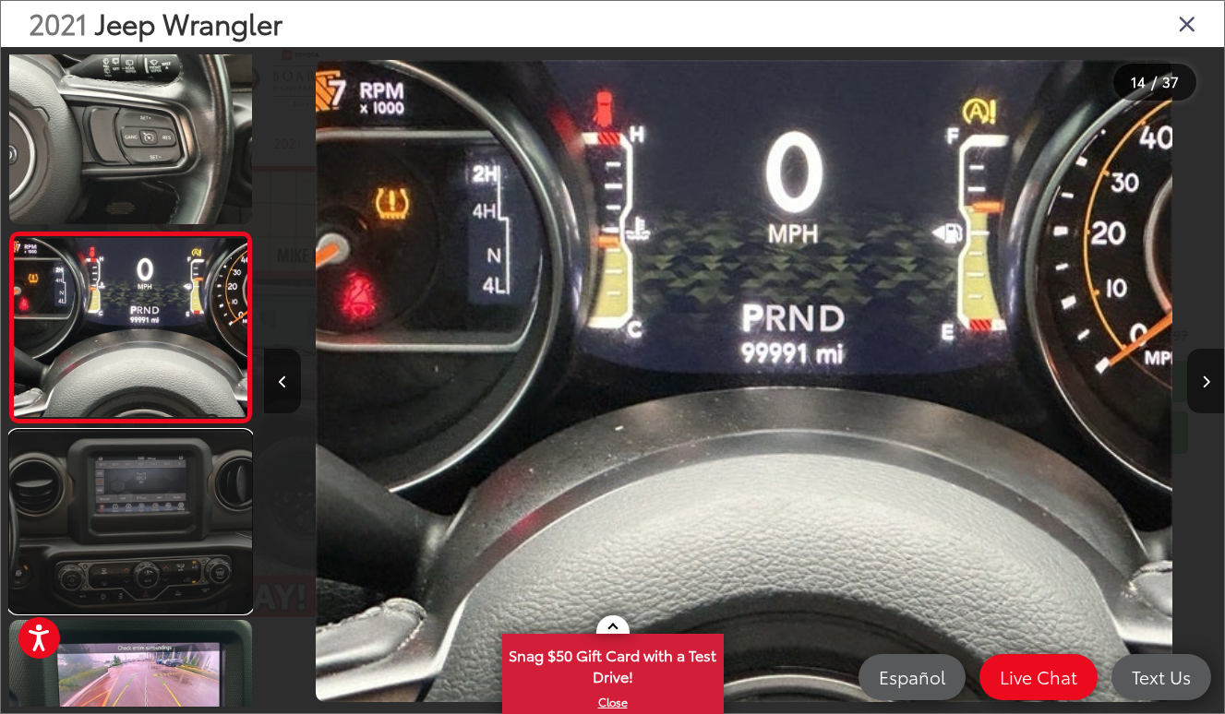
click at [126, 456] on link at bounding box center [130, 522] width 243 height 182
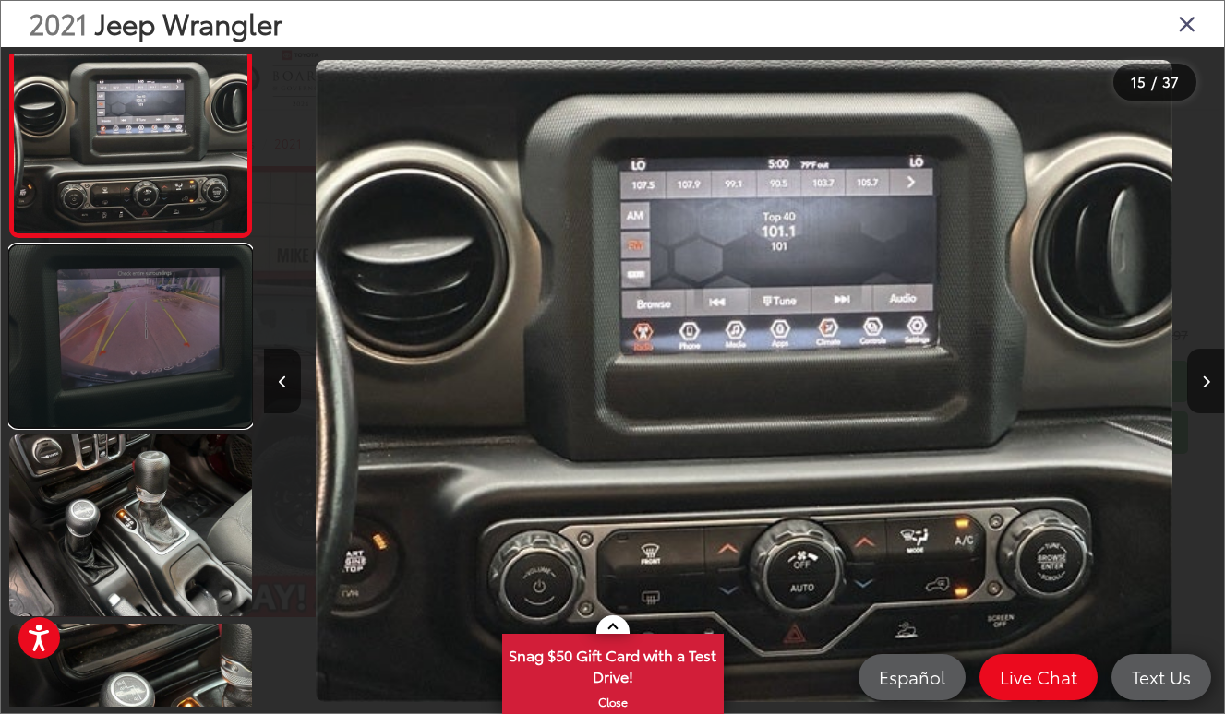
click at [134, 352] on link at bounding box center [130, 337] width 243 height 182
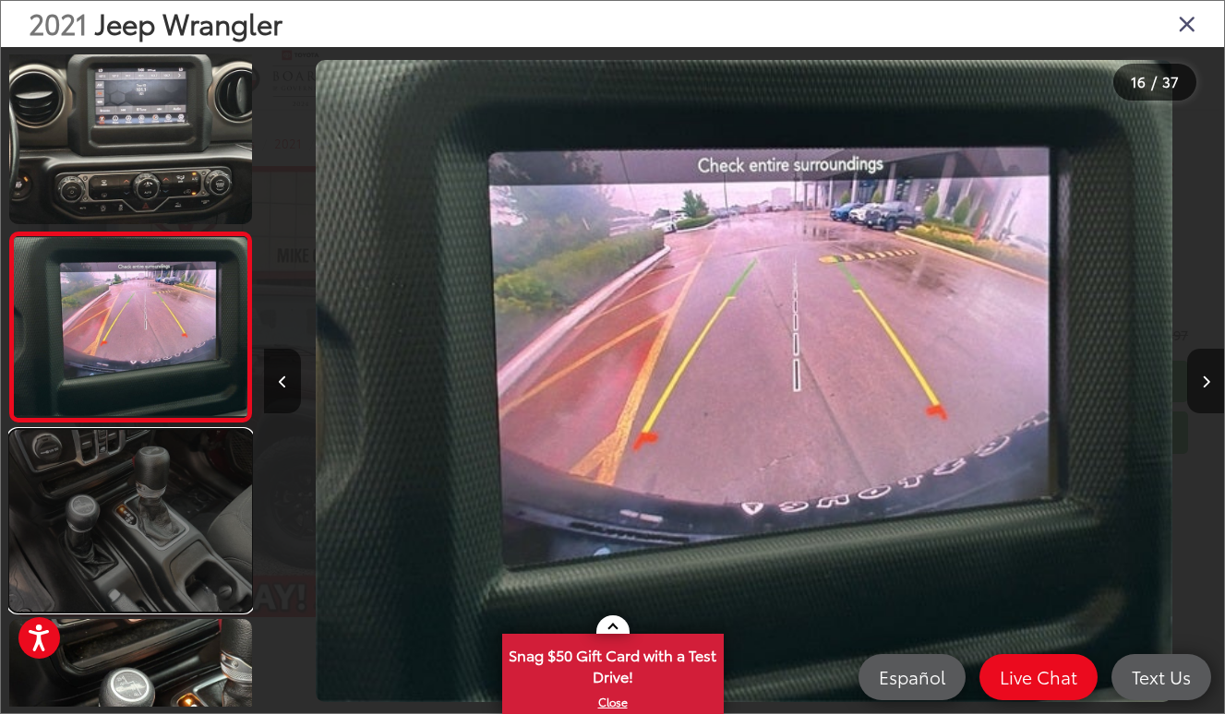
click at [129, 471] on link at bounding box center [130, 521] width 243 height 182
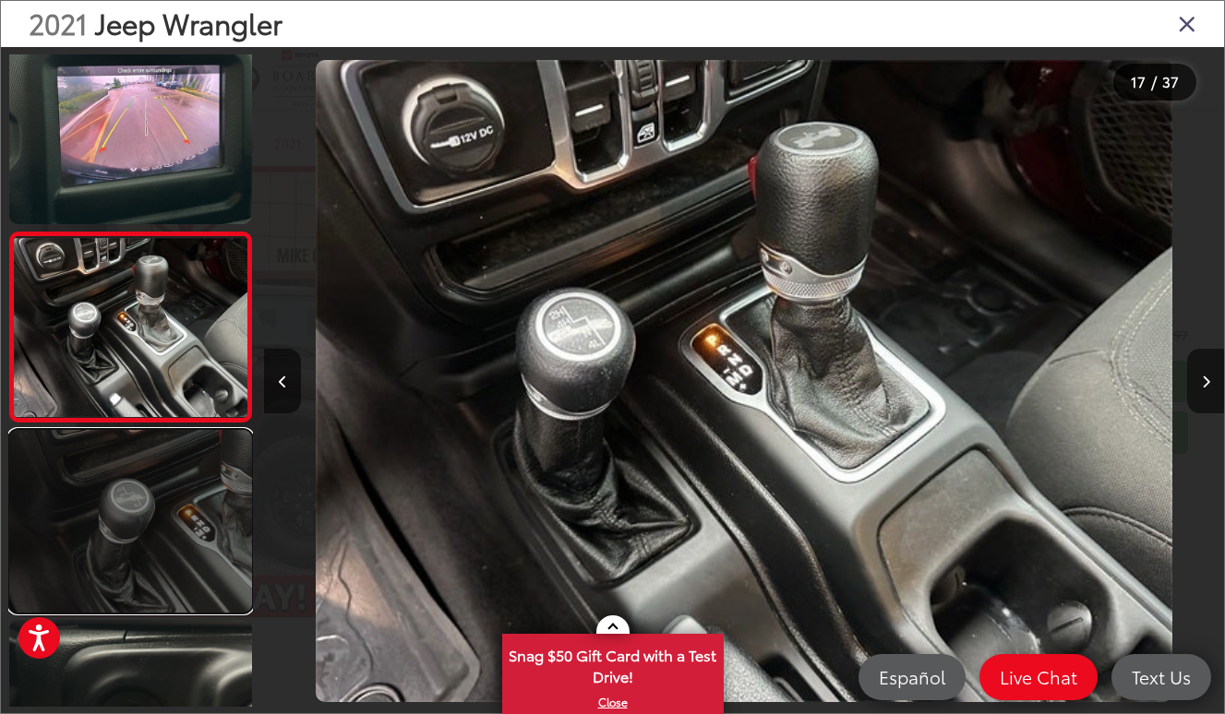
click at [154, 461] on link at bounding box center [130, 521] width 243 height 182
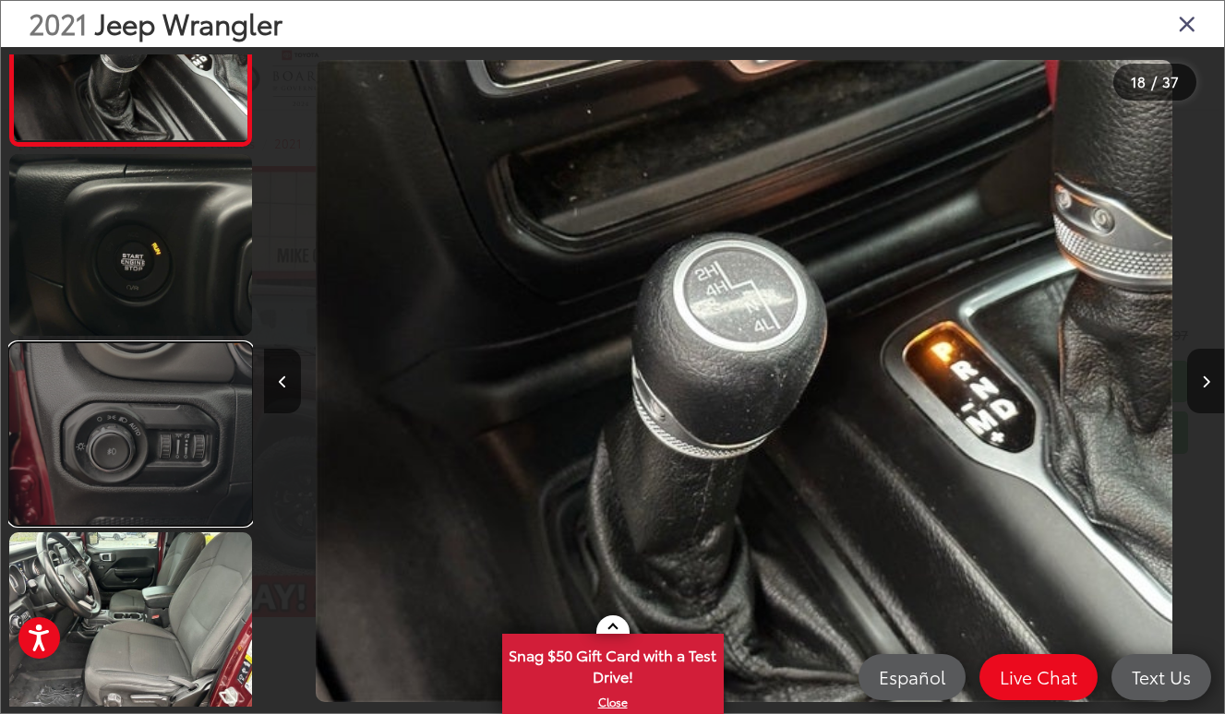
click at [172, 434] on link at bounding box center [130, 434] width 243 height 182
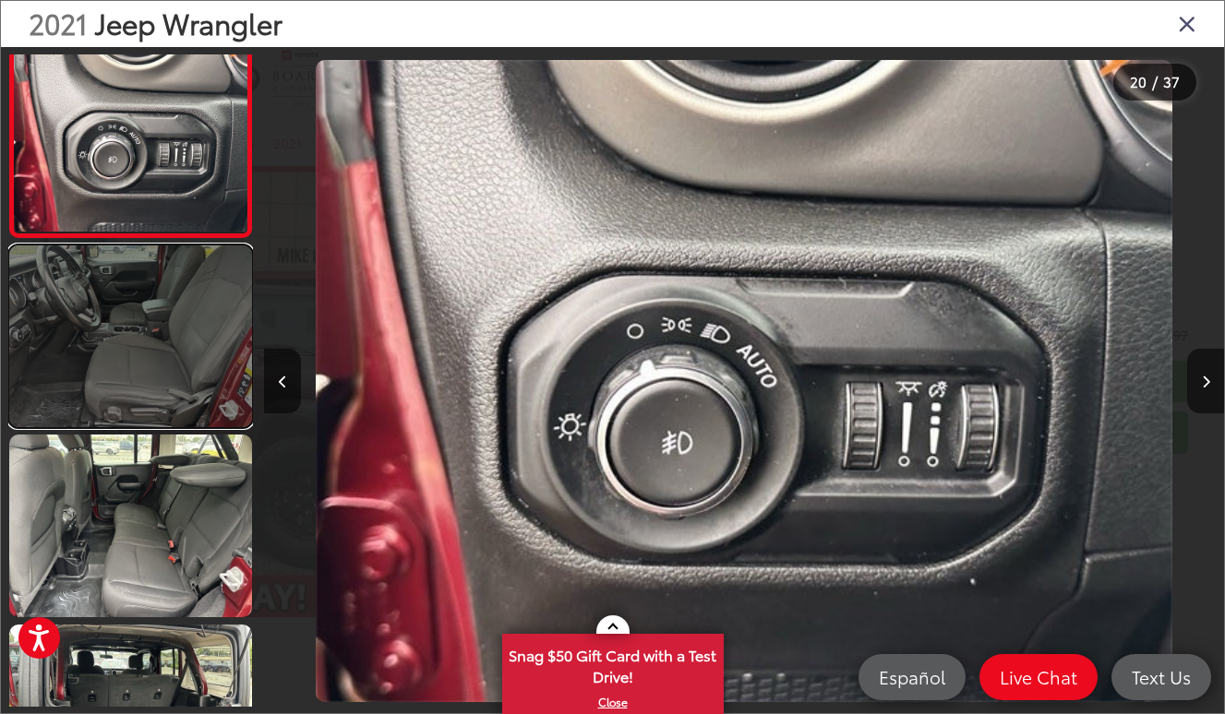
click at [134, 406] on link at bounding box center [130, 337] width 243 height 182
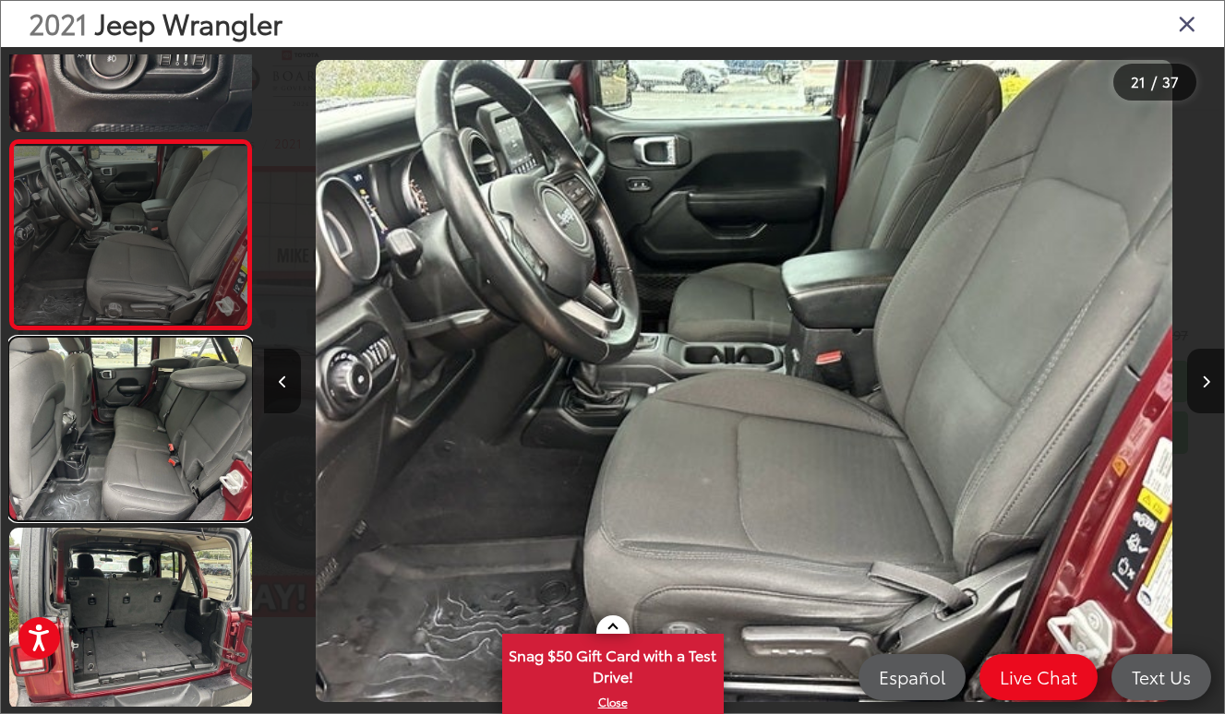
click at [134, 406] on link at bounding box center [130, 429] width 243 height 182
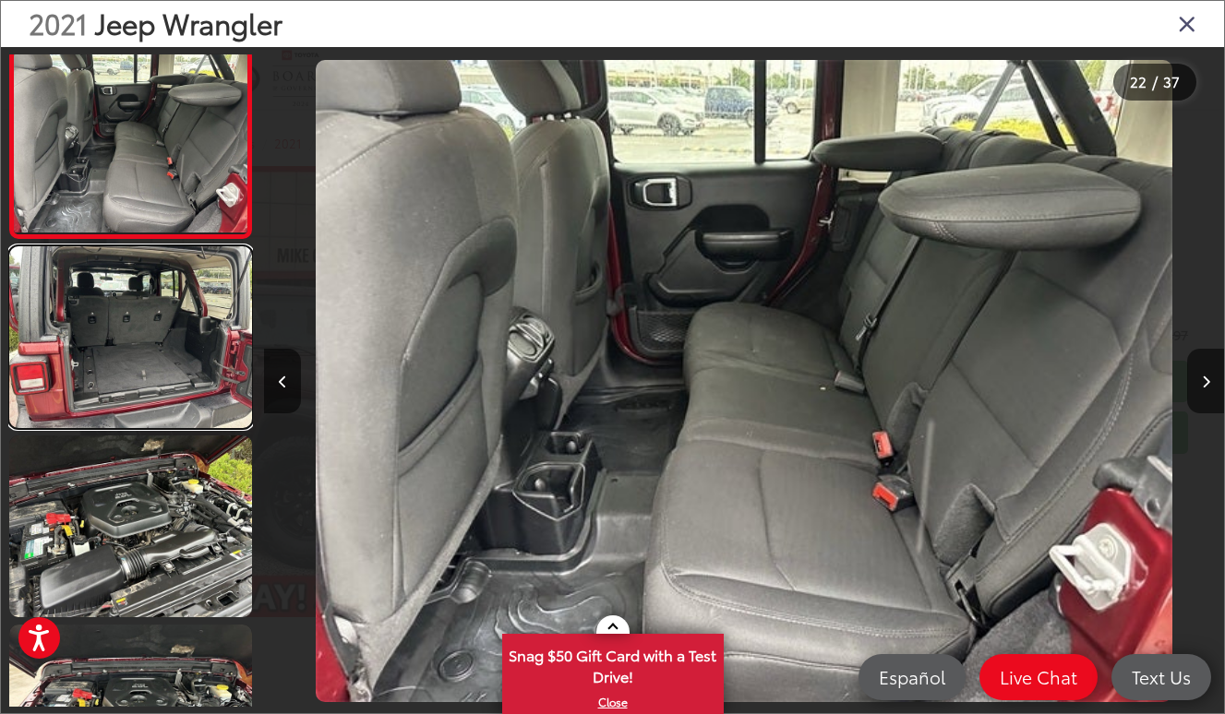
click at [134, 406] on link at bounding box center [130, 337] width 243 height 182
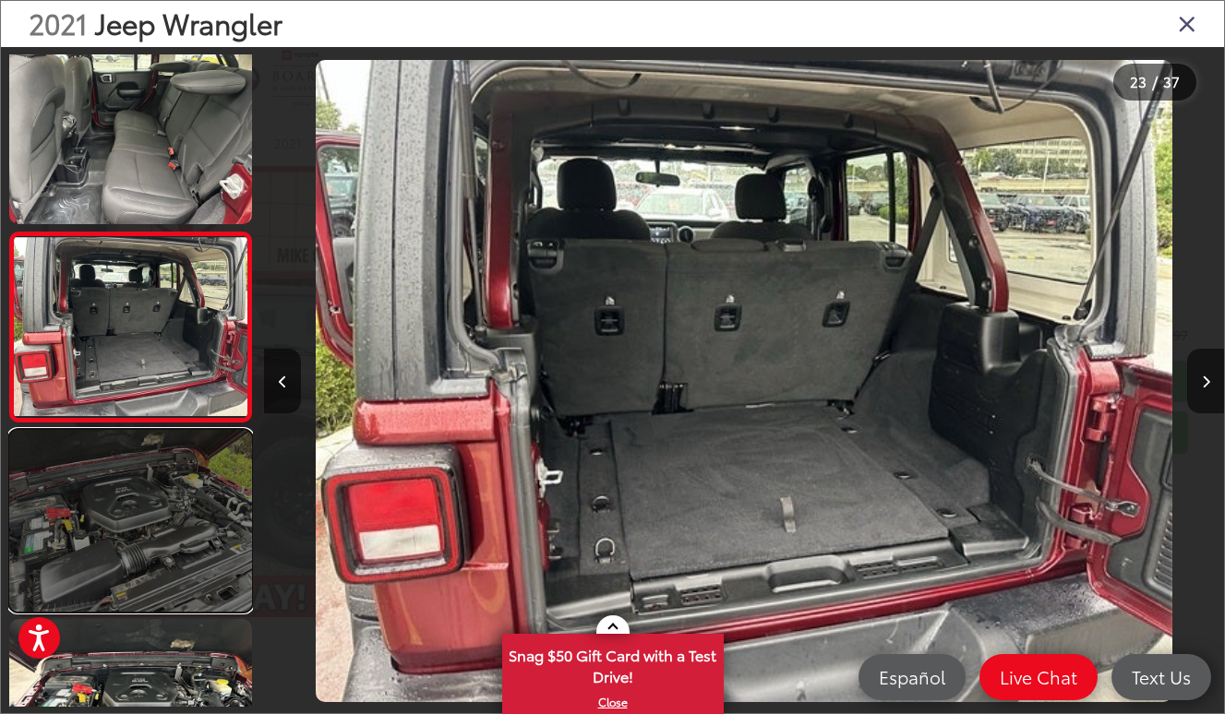
click at [111, 447] on link at bounding box center [130, 521] width 243 height 182
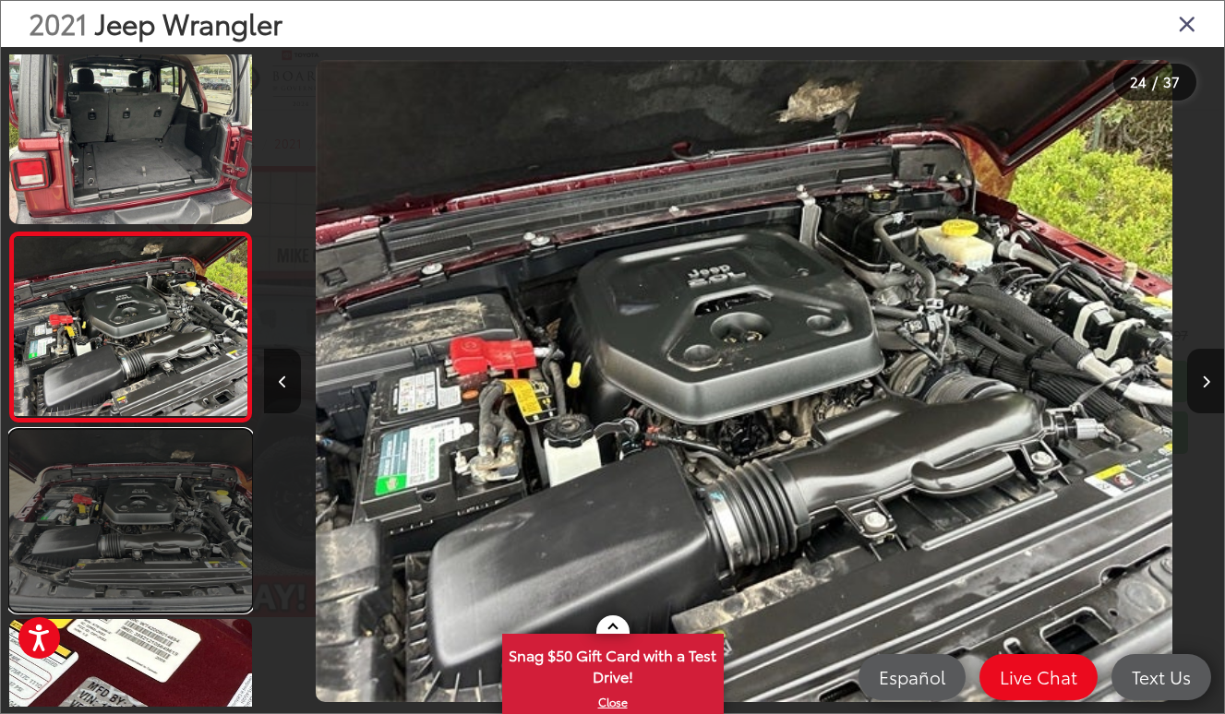
click at [118, 435] on link at bounding box center [130, 521] width 243 height 182
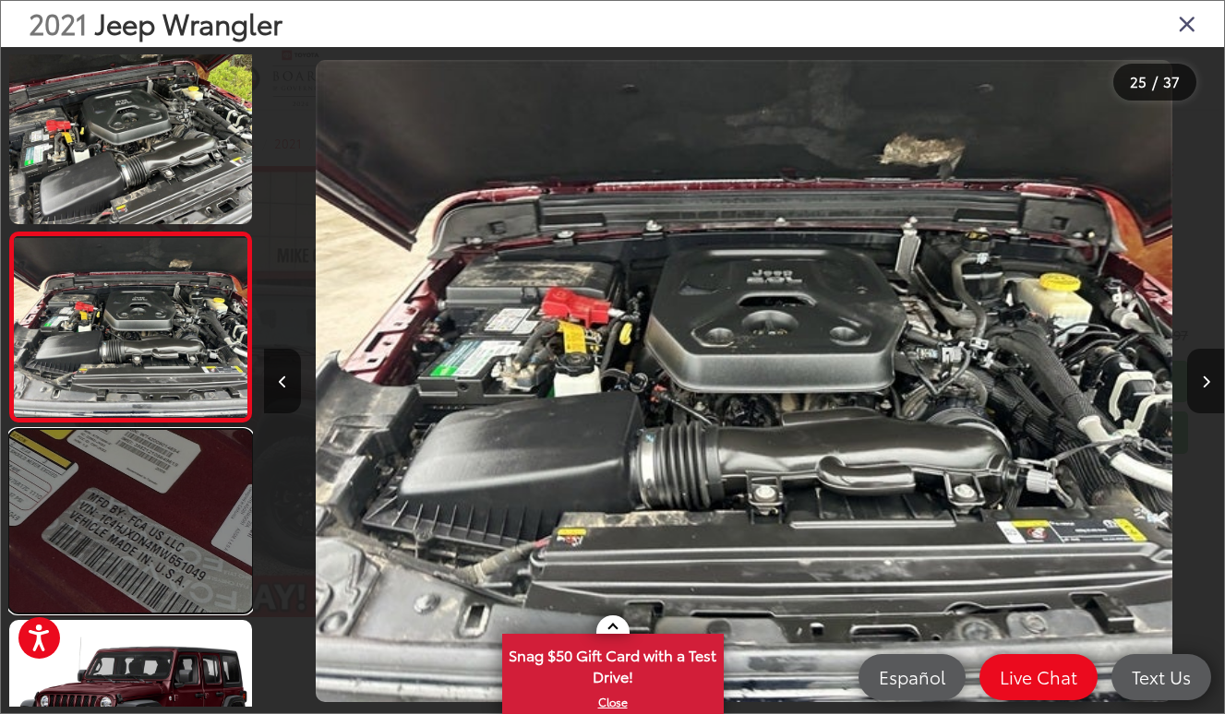
click at [109, 495] on link at bounding box center [130, 521] width 243 height 182
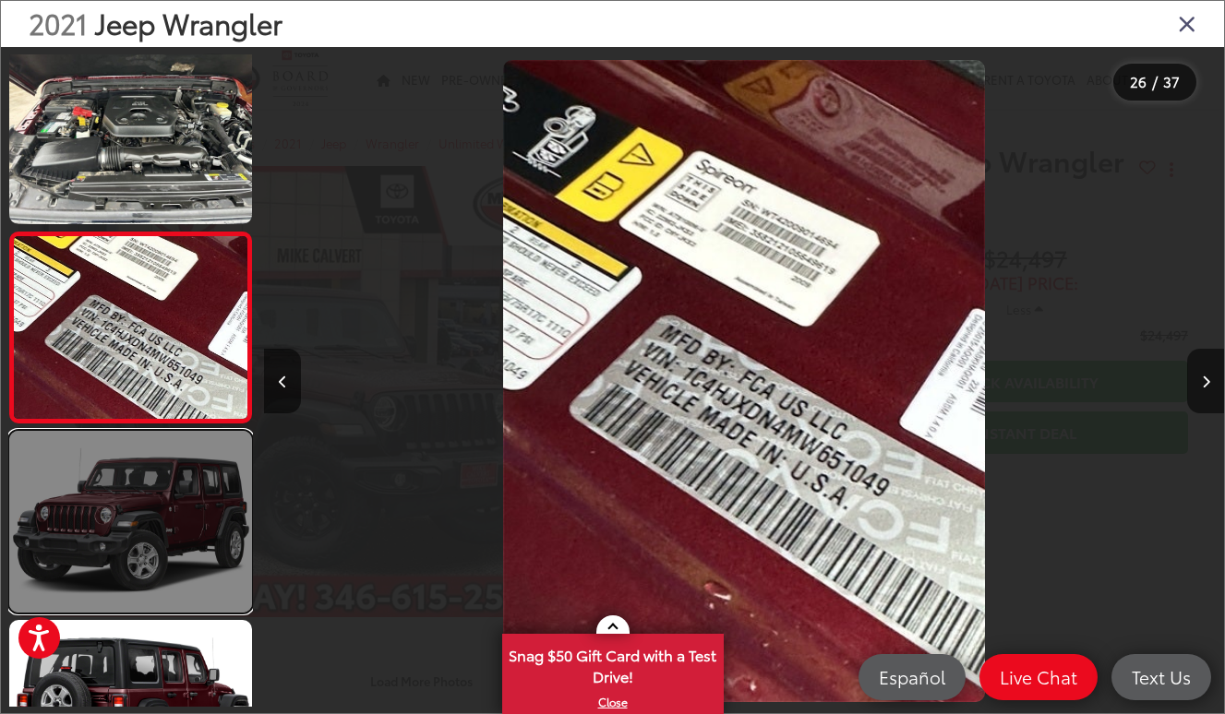
click at [110, 523] on link at bounding box center [130, 522] width 243 height 182
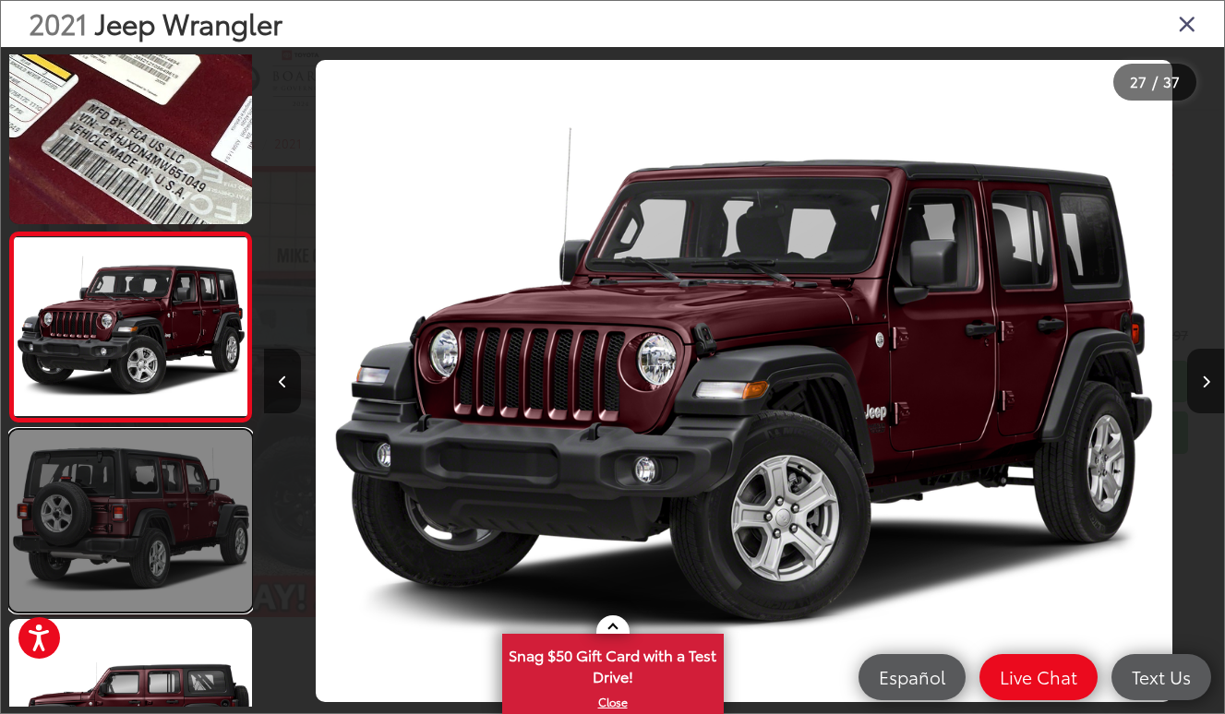
click at [125, 463] on link at bounding box center [130, 521] width 243 height 182
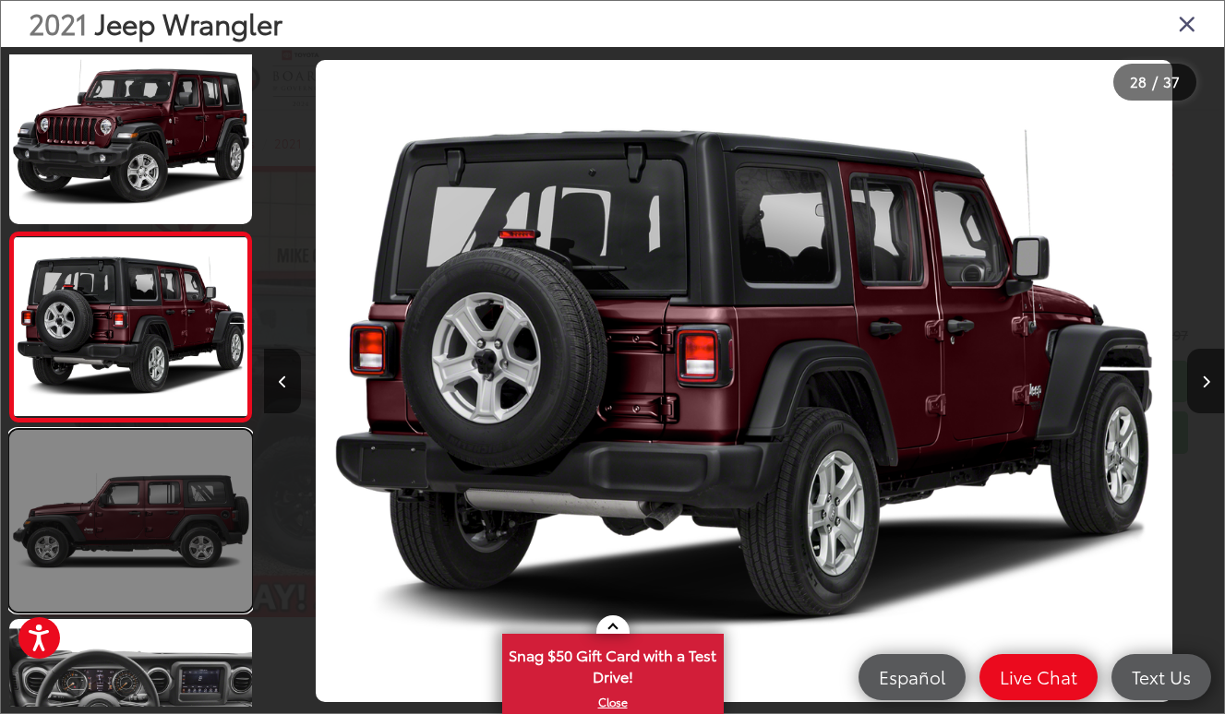
click at [119, 476] on link at bounding box center [130, 521] width 243 height 182
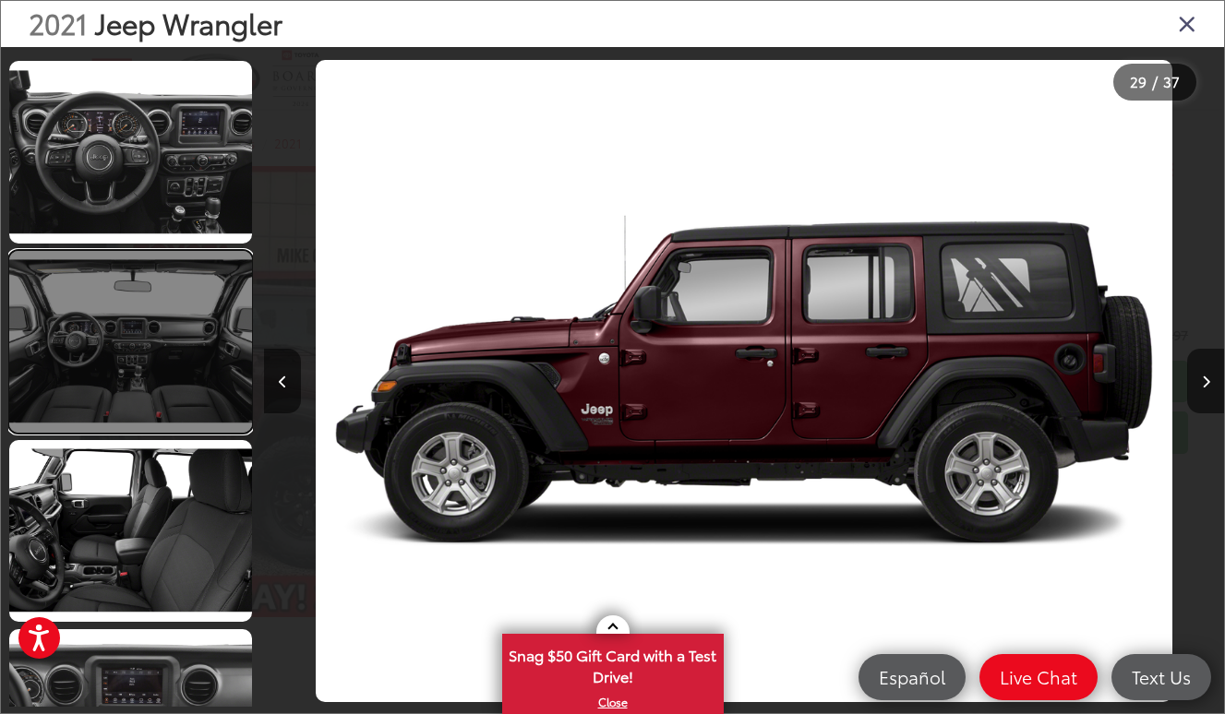
click at [174, 370] on link at bounding box center [130, 342] width 243 height 182
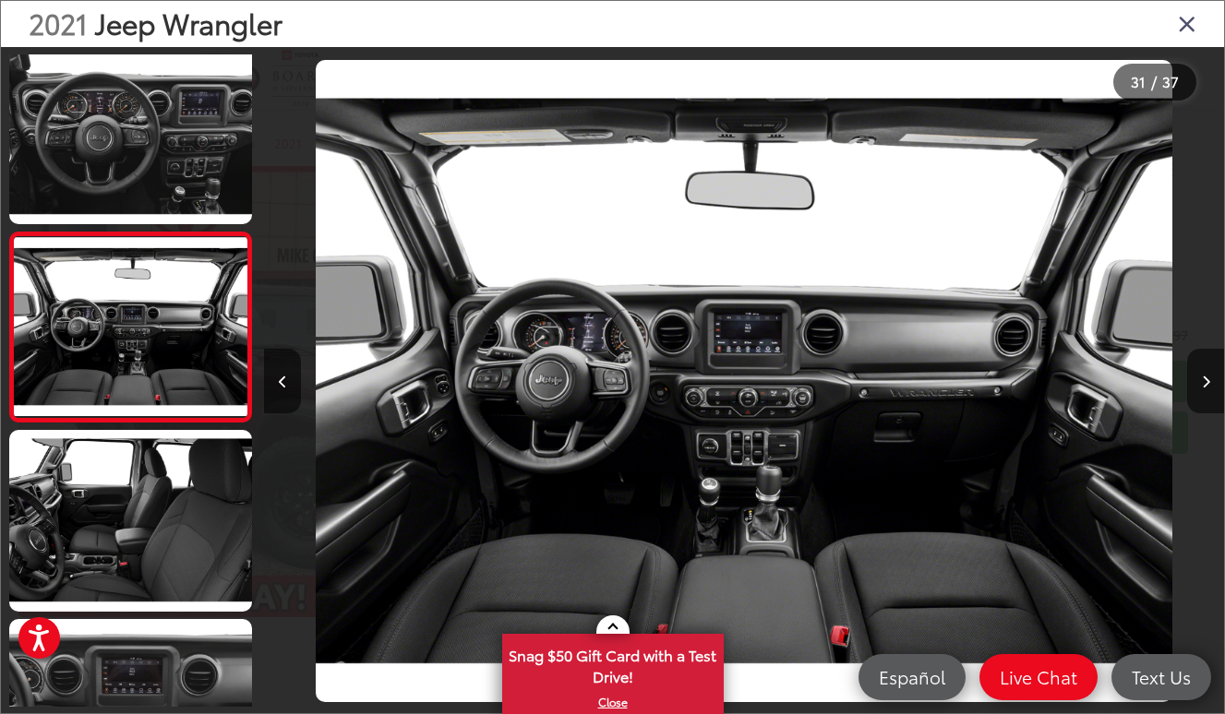
click at [1205, 18] on div "2021 Jeep Wrangler" at bounding box center [612, 24] width 1223 height 46
click at [1193, 23] on icon "Close gallery" at bounding box center [1187, 23] width 18 height 24
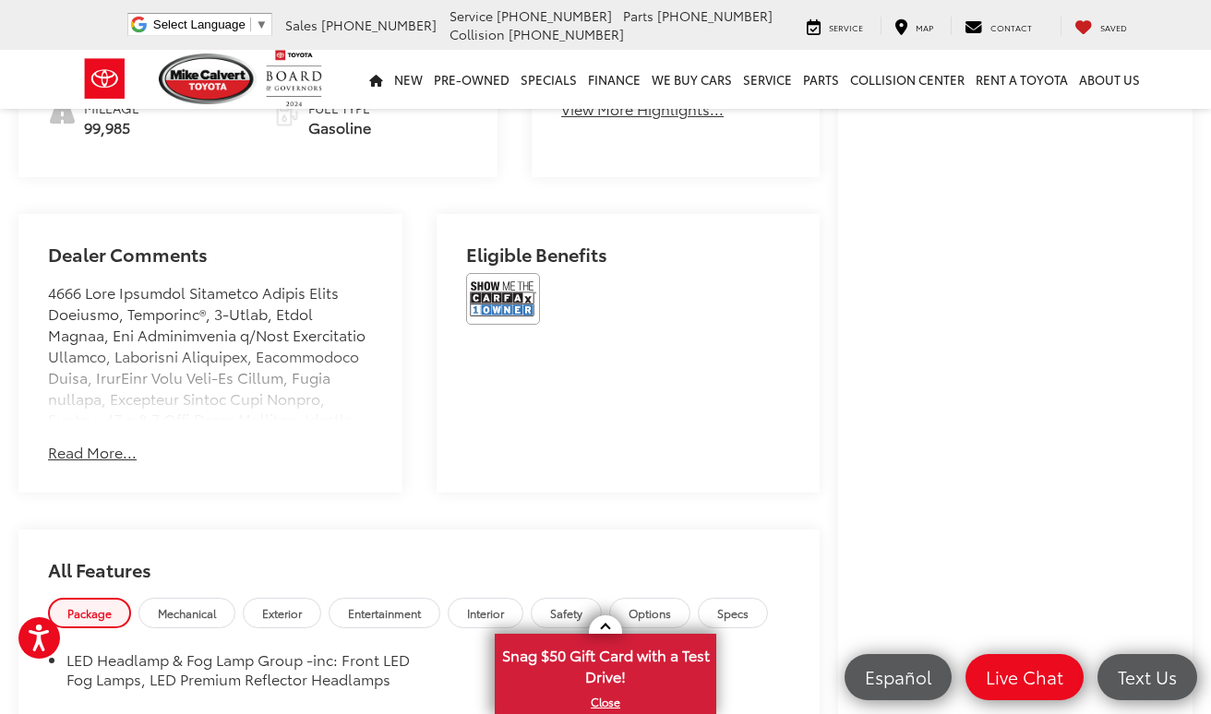
click at [69, 463] on button "Read More..." at bounding box center [92, 452] width 89 height 21
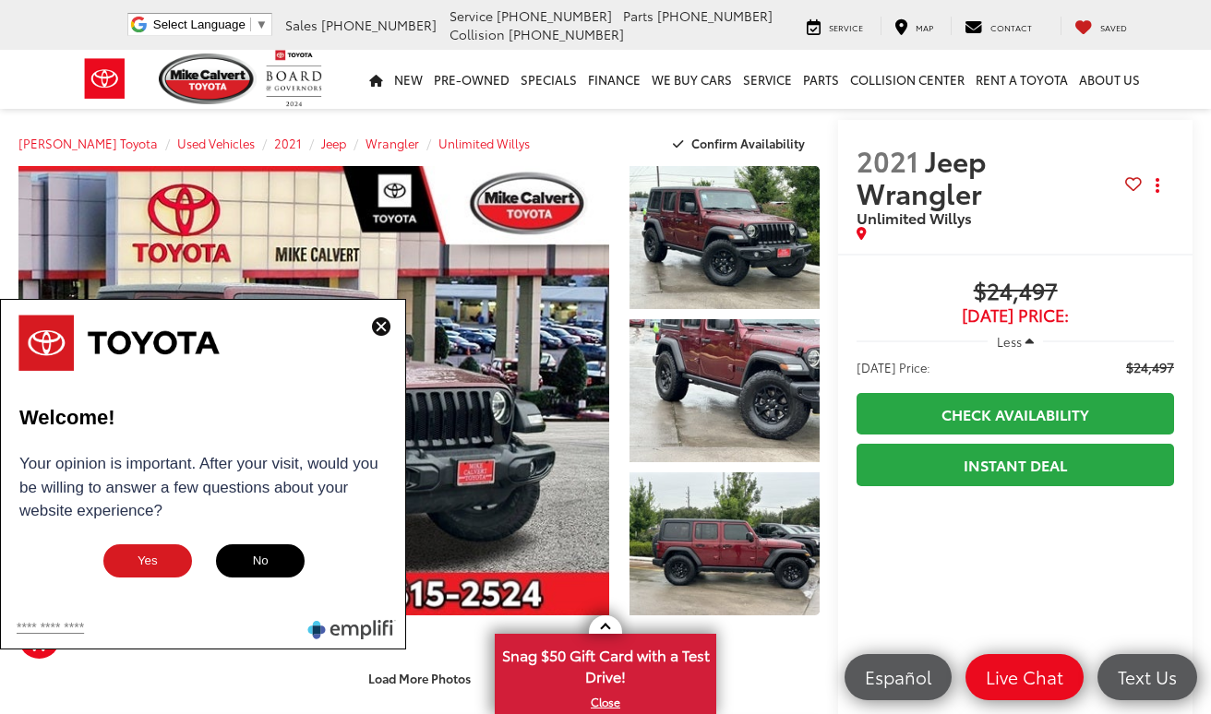
click at [376, 330] on img at bounding box center [381, 327] width 18 height 18
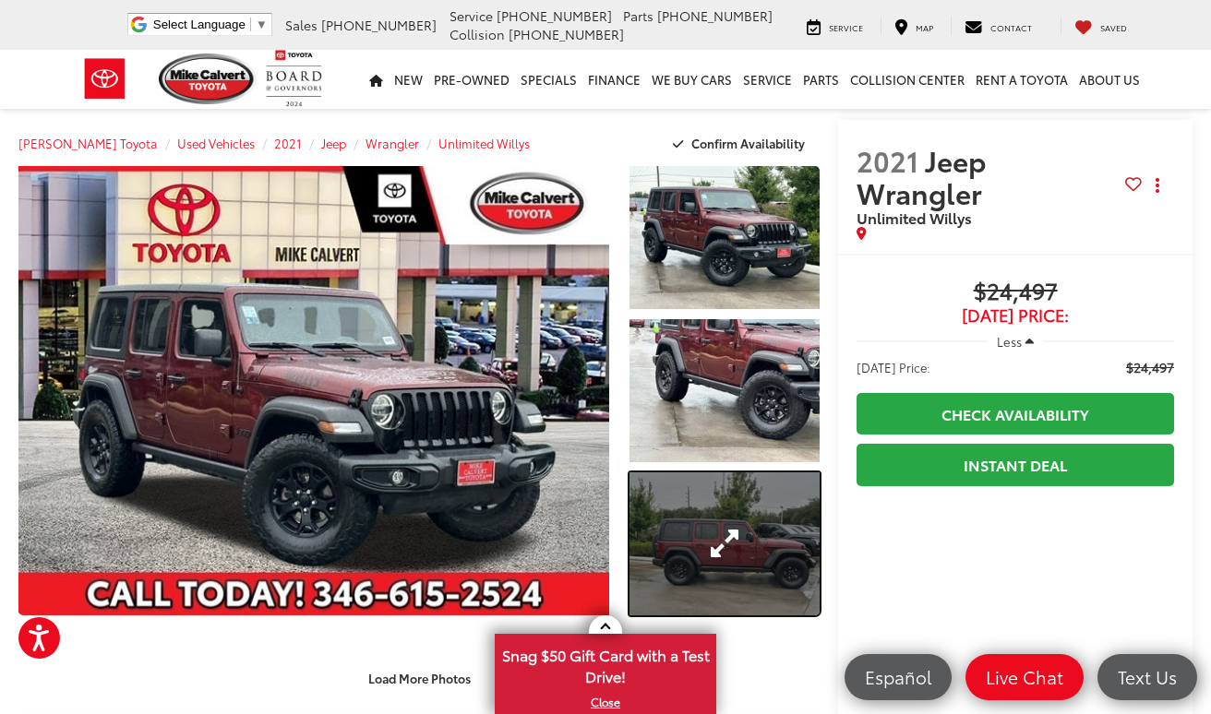
click at [751, 531] on link "Expand Photo 3" at bounding box center [725, 544] width 191 height 143
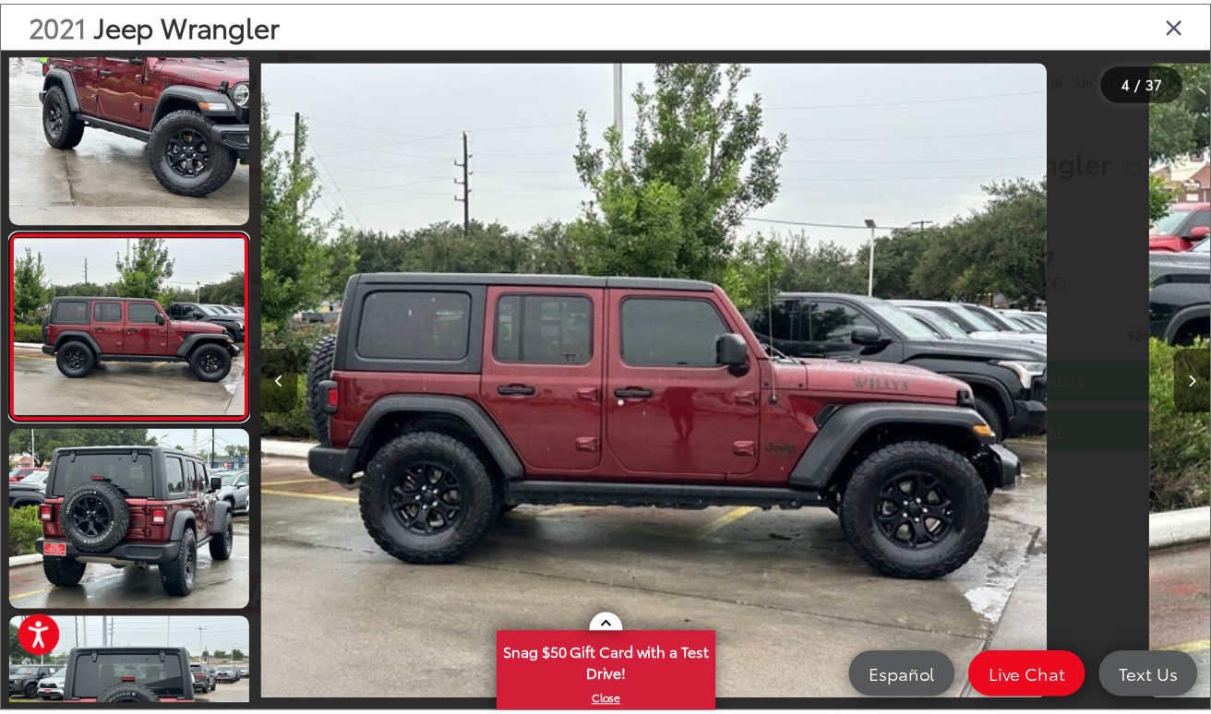
scroll to position [0, 2880]
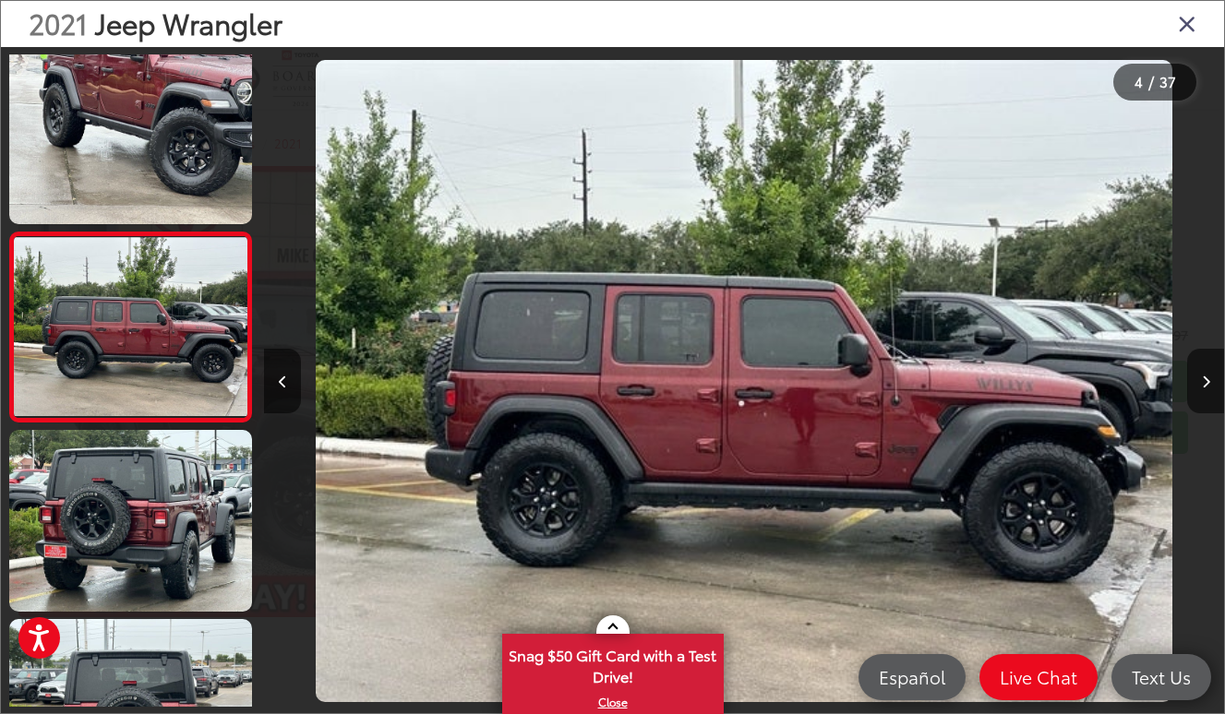
click at [1189, 26] on icon "Close gallery" at bounding box center [1187, 23] width 18 height 24
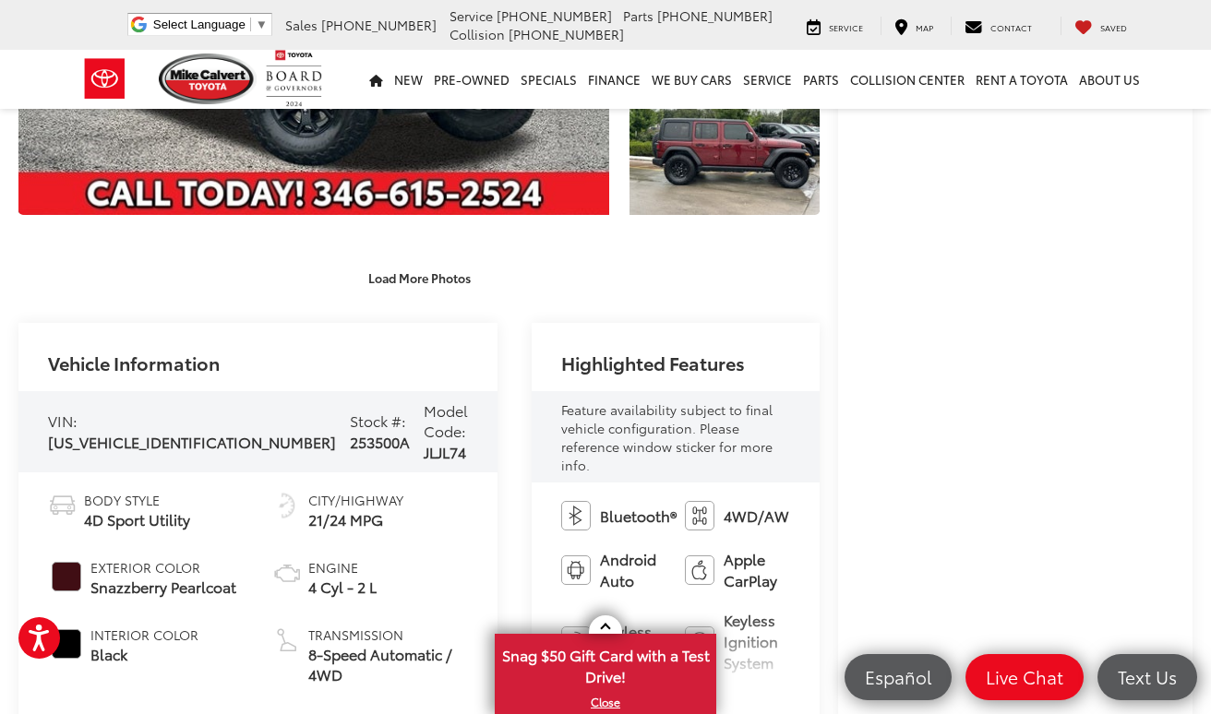
scroll to position [0, 0]
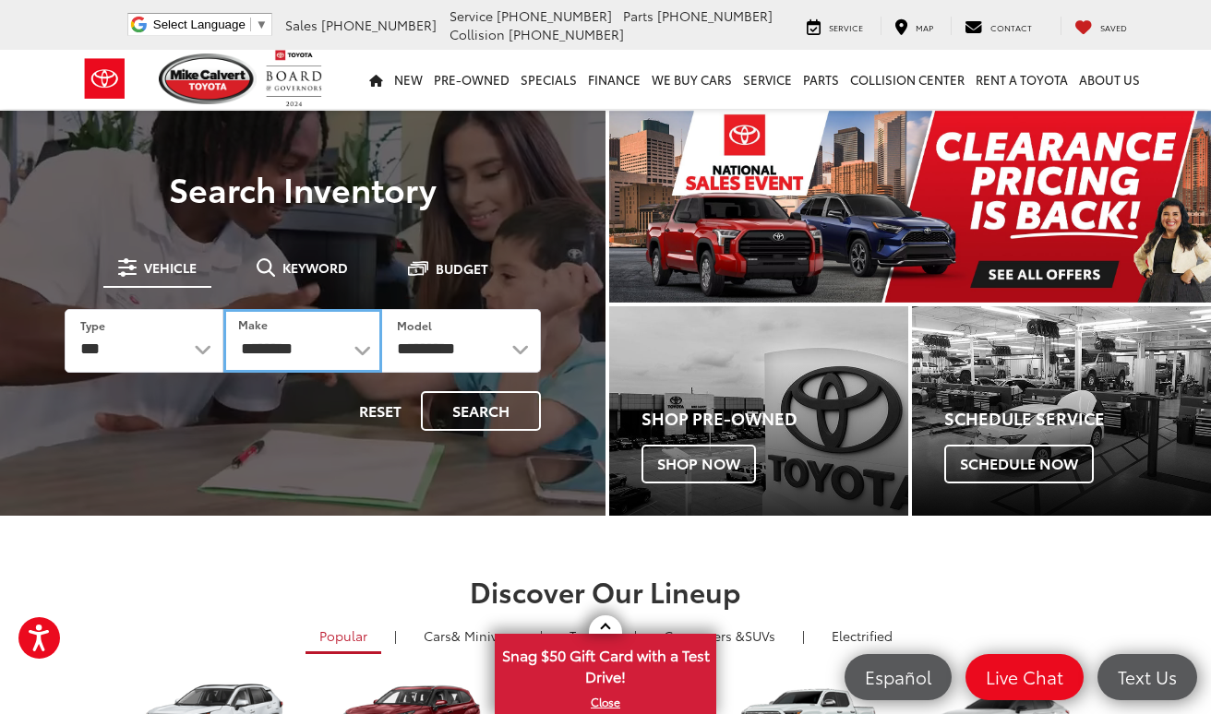
click at [308, 347] on select "**********" at bounding box center [302, 341] width 159 height 64
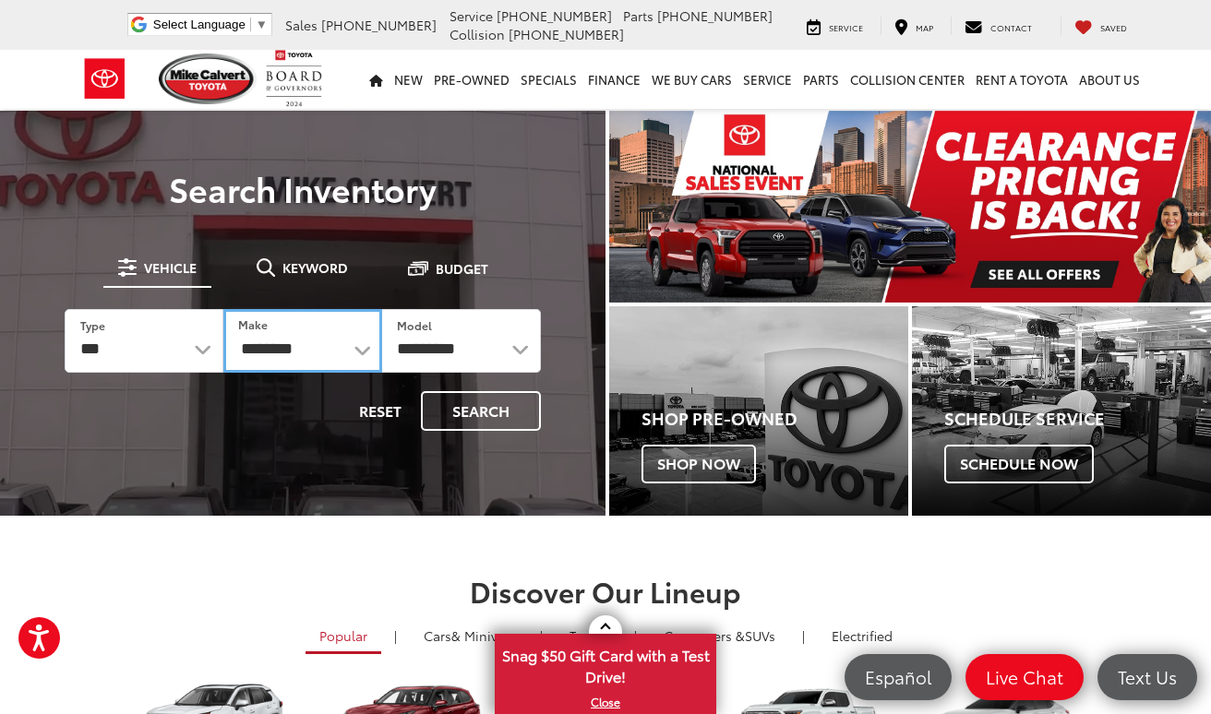
select select "****"
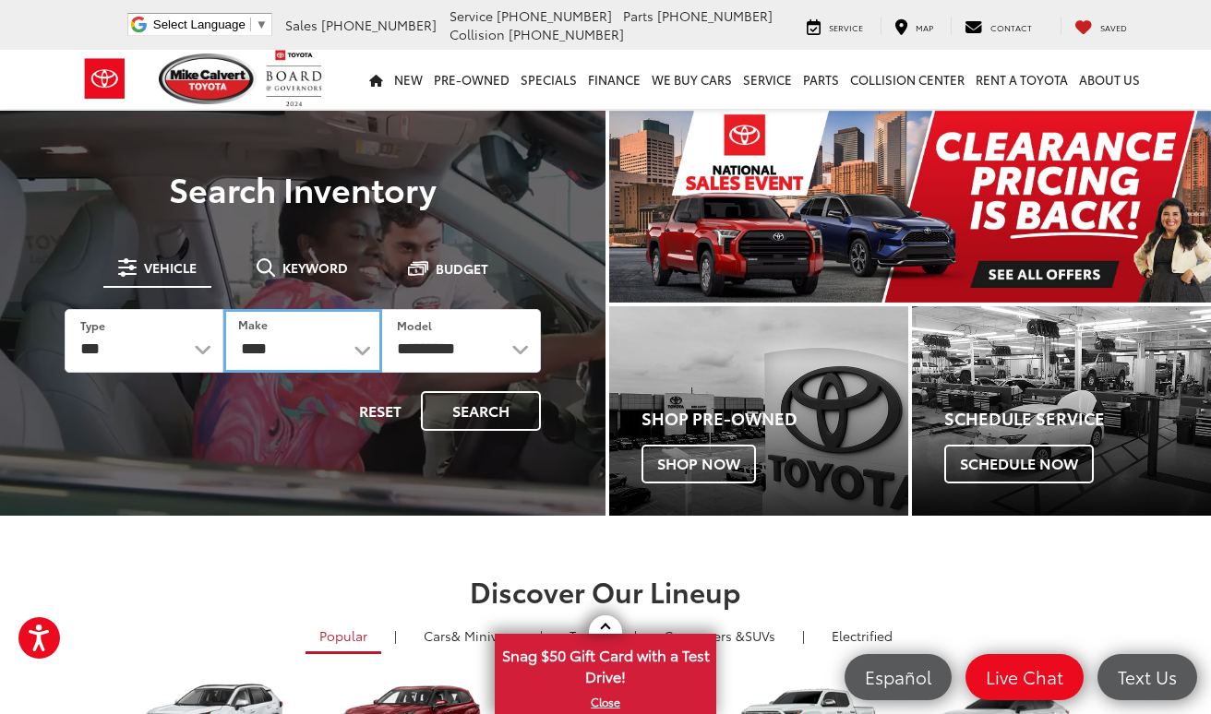
click at [223, 309] on select "**********" at bounding box center [302, 341] width 159 height 64
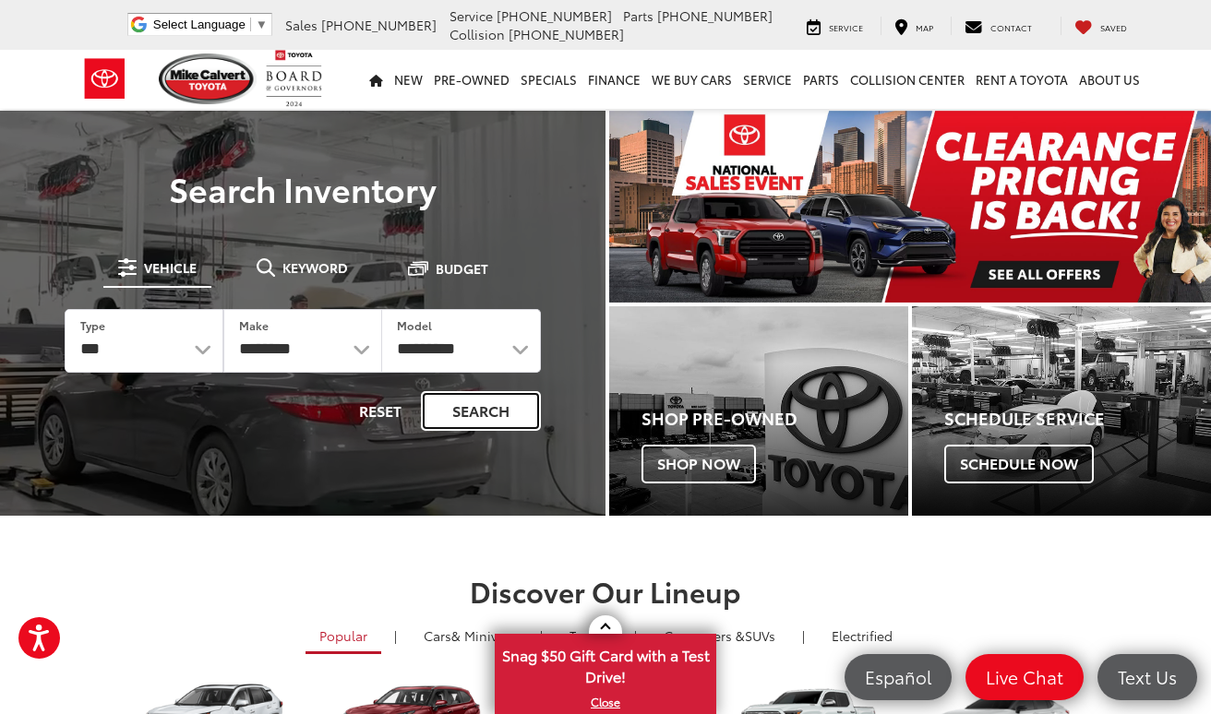
click at [450, 398] on button "Search" at bounding box center [481, 411] width 120 height 40
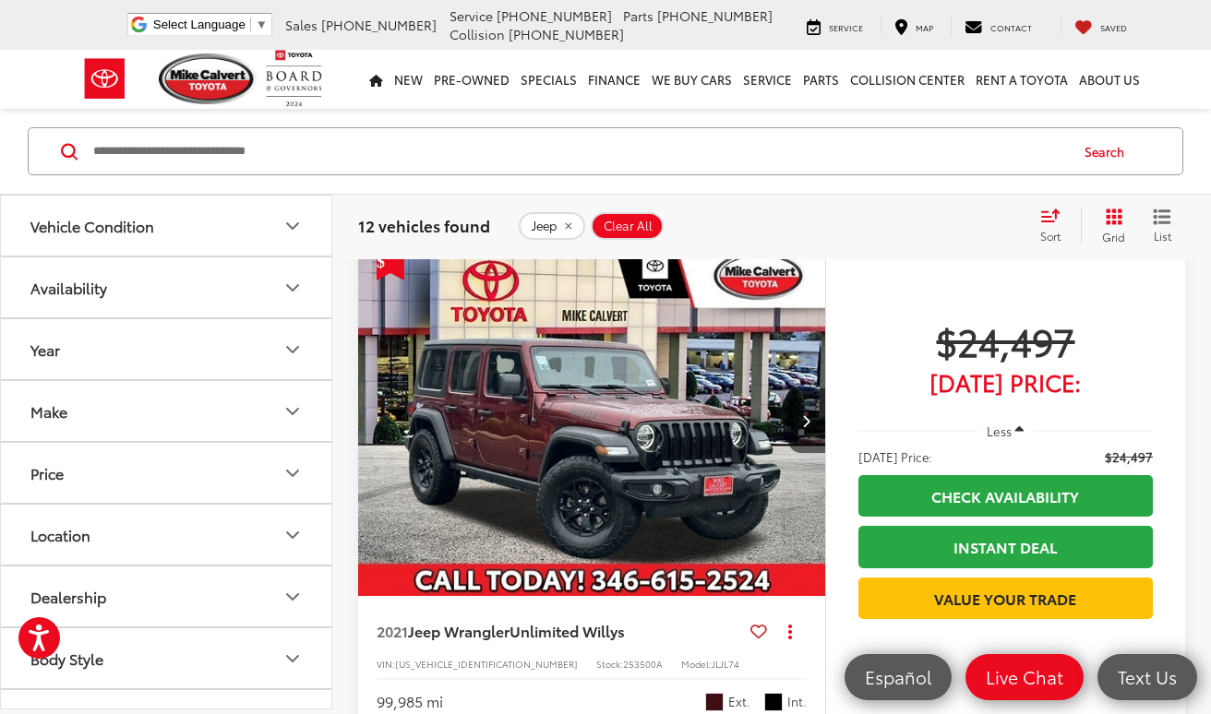
click at [1025, 358] on span "$24,497" at bounding box center [1005, 341] width 294 height 46
click at [722, 486] on img "2021 Jeep Wrangler Unlimited Willys 0" at bounding box center [592, 422] width 470 height 353
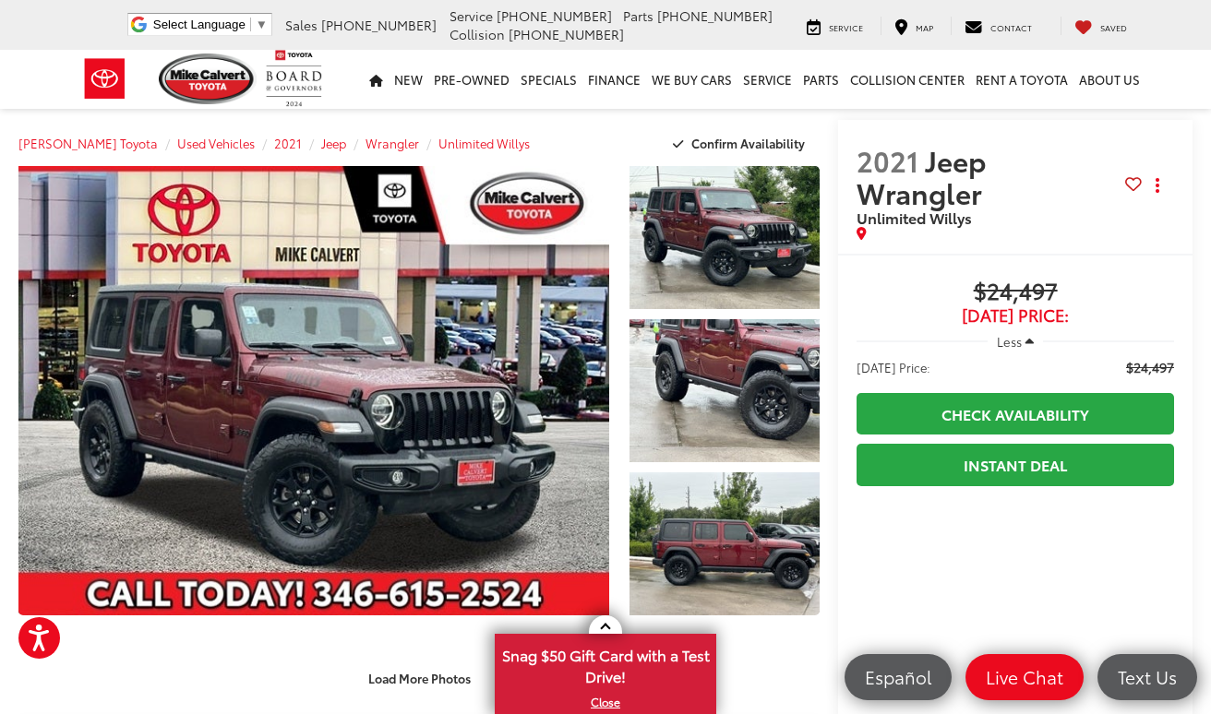
click at [1154, 358] on span "$24,497" at bounding box center [1150, 367] width 48 height 18
click at [1022, 333] on span "Less" at bounding box center [1009, 341] width 25 height 17
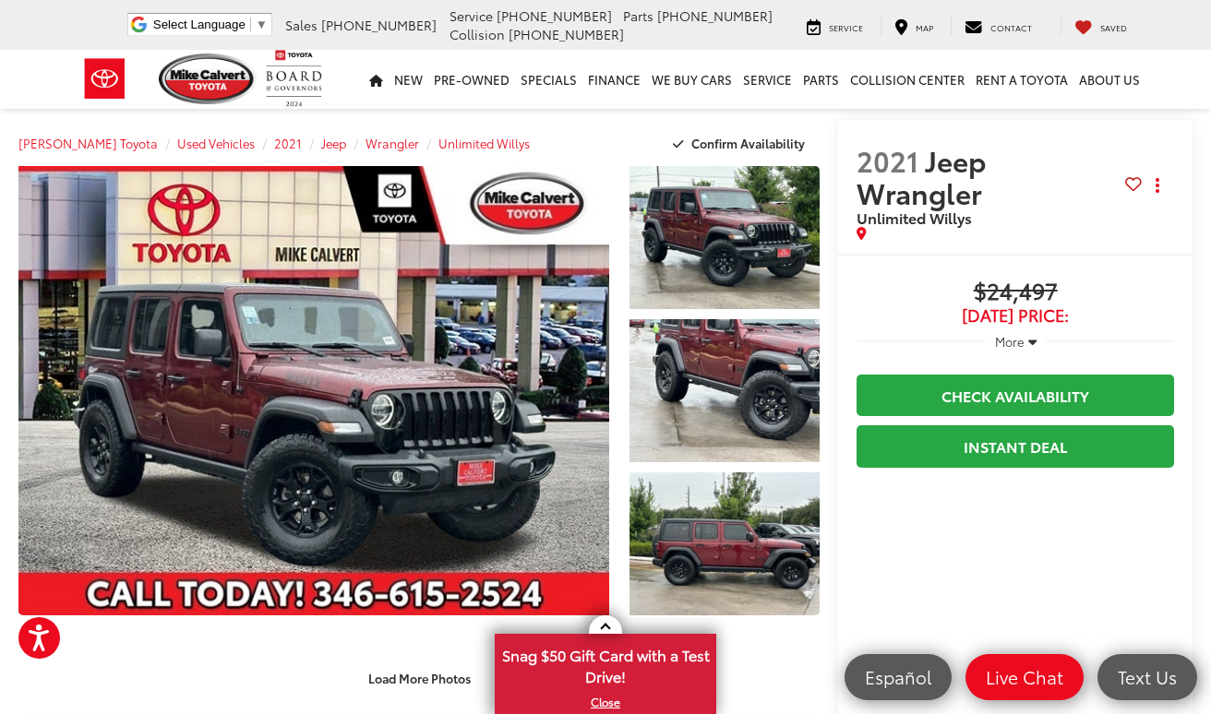
click at [1023, 333] on span "More" at bounding box center [1010, 341] width 30 height 17
